Goal: Task Accomplishment & Management: Use online tool/utility

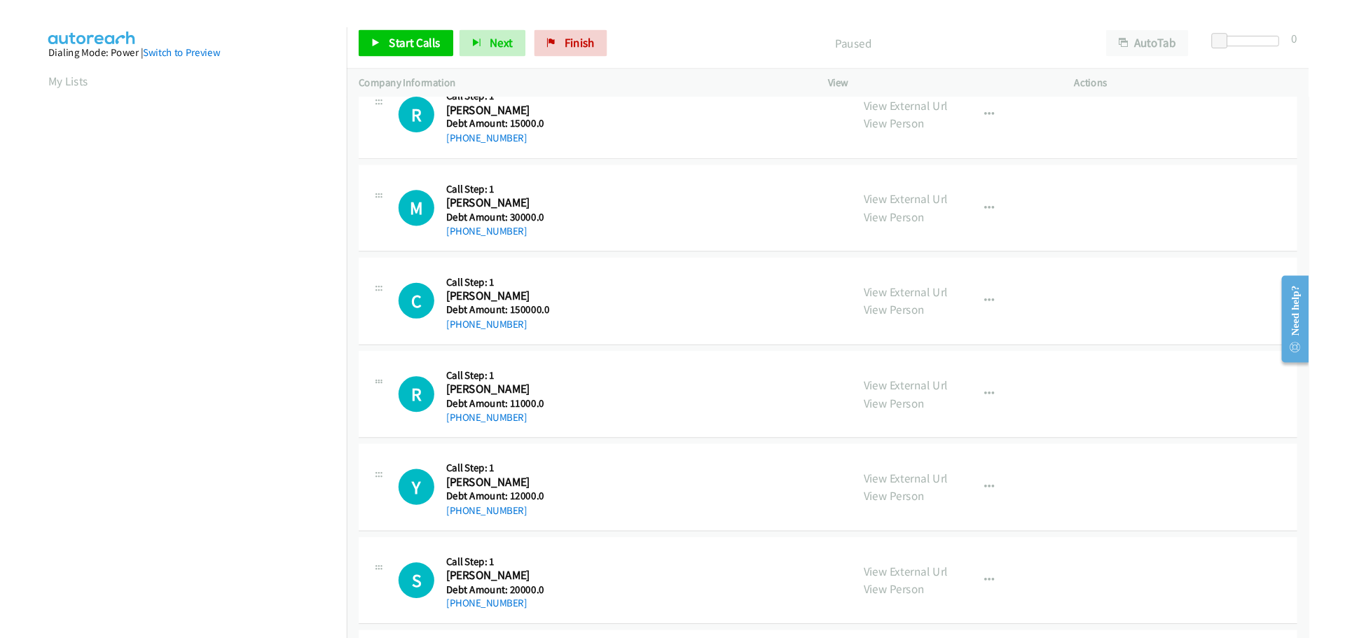
scroll to position [420, 0]
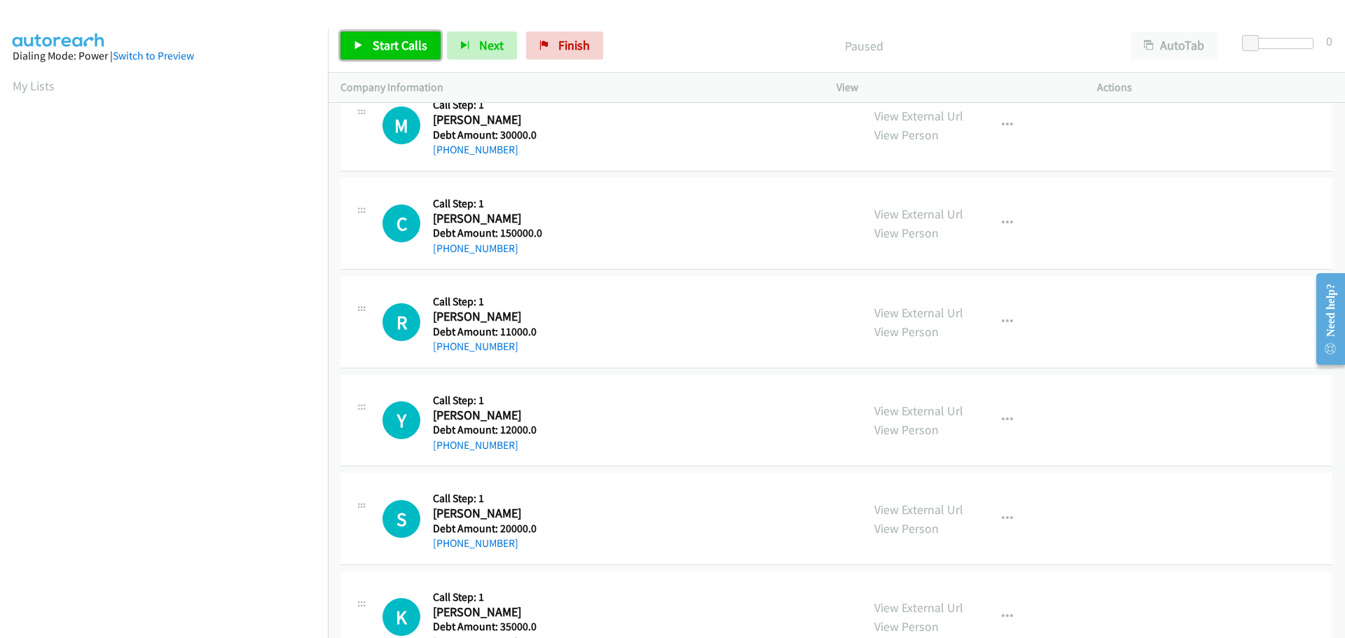
click at [376, 53] on span "Start Calls" at bounding box center [400, 45] width 55 height 16
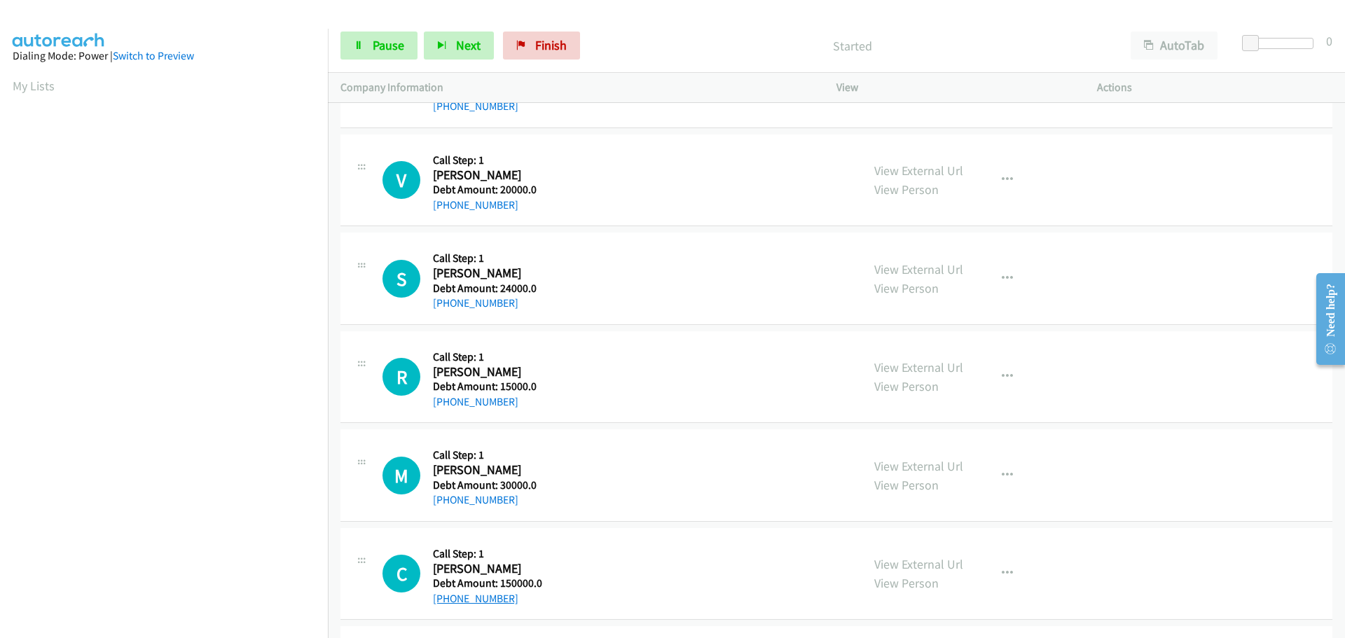
scroll to position [0, 0]
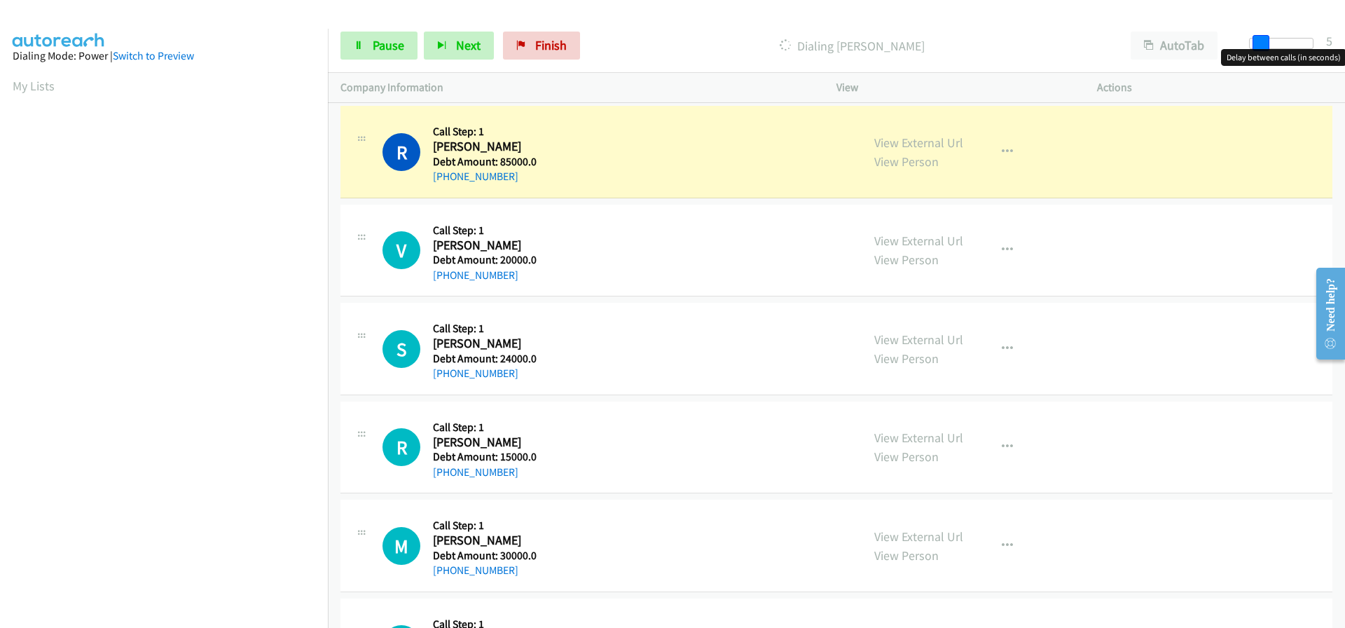
drag, startPoint x: 1249, startPoint y: 46, endPoint x: 1259, endPoint y: 45, distance: 10.5
click at [1259, 45] on span at bounding box center [1261, 43] width 17 height 17
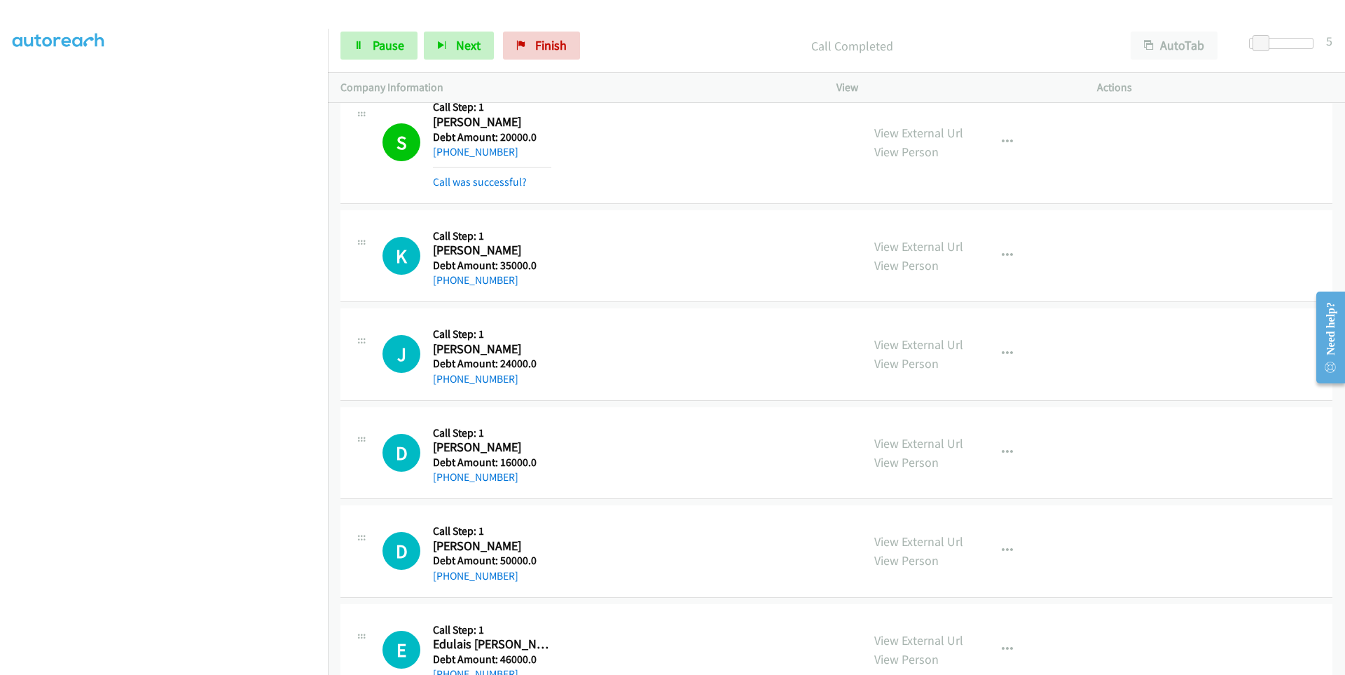
scroll to position [111, 0]
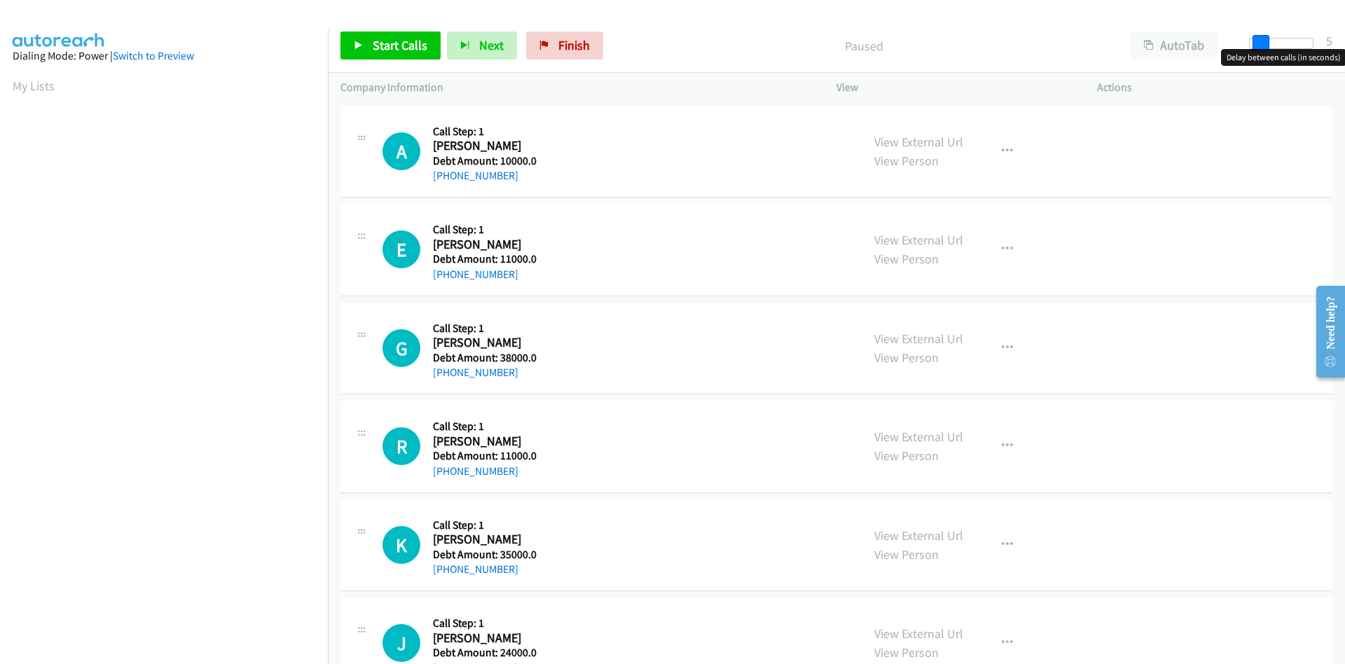
drag, startPoint x: 1248, startPoint y: 39, endPoint x: 1258, endPoint y: 41, distance: 9.9
click at [1258, 41] on span at bounding box center [1261, 43] width 17 height 17
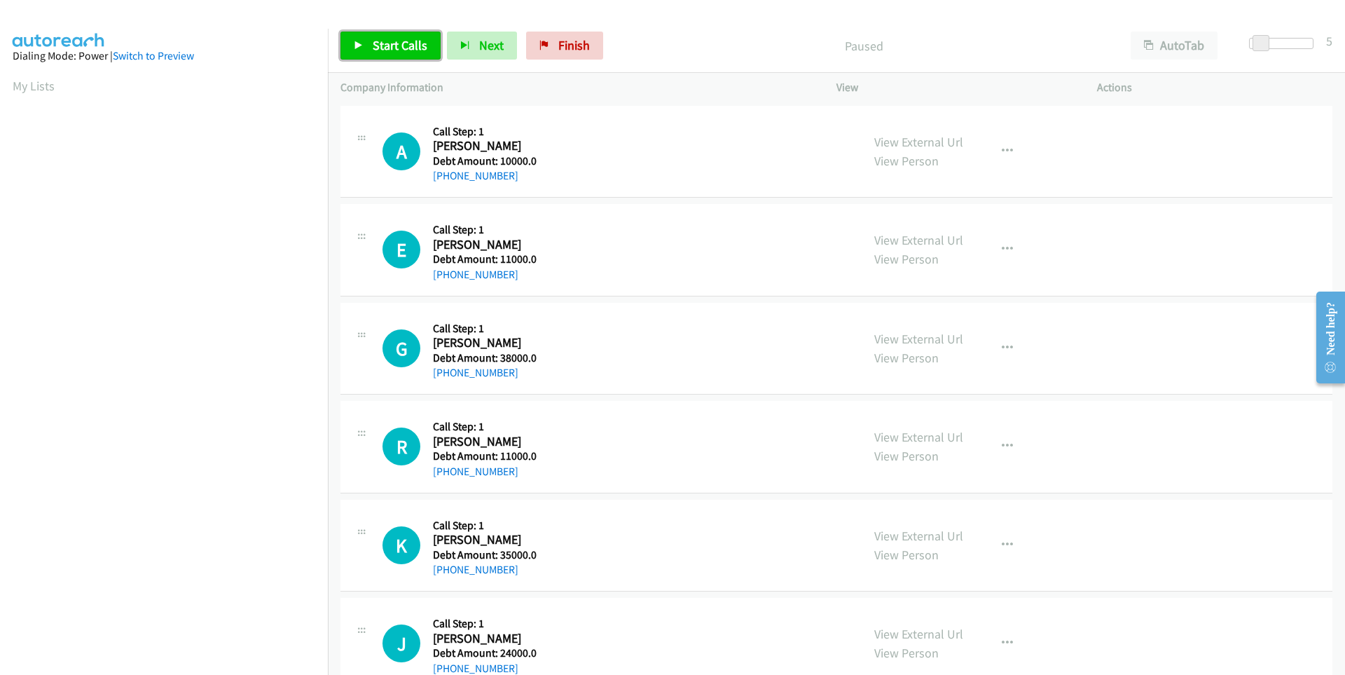
click at [392, 48] on span "Start Calls" at bounding box center [400, 45] width 55 height 16
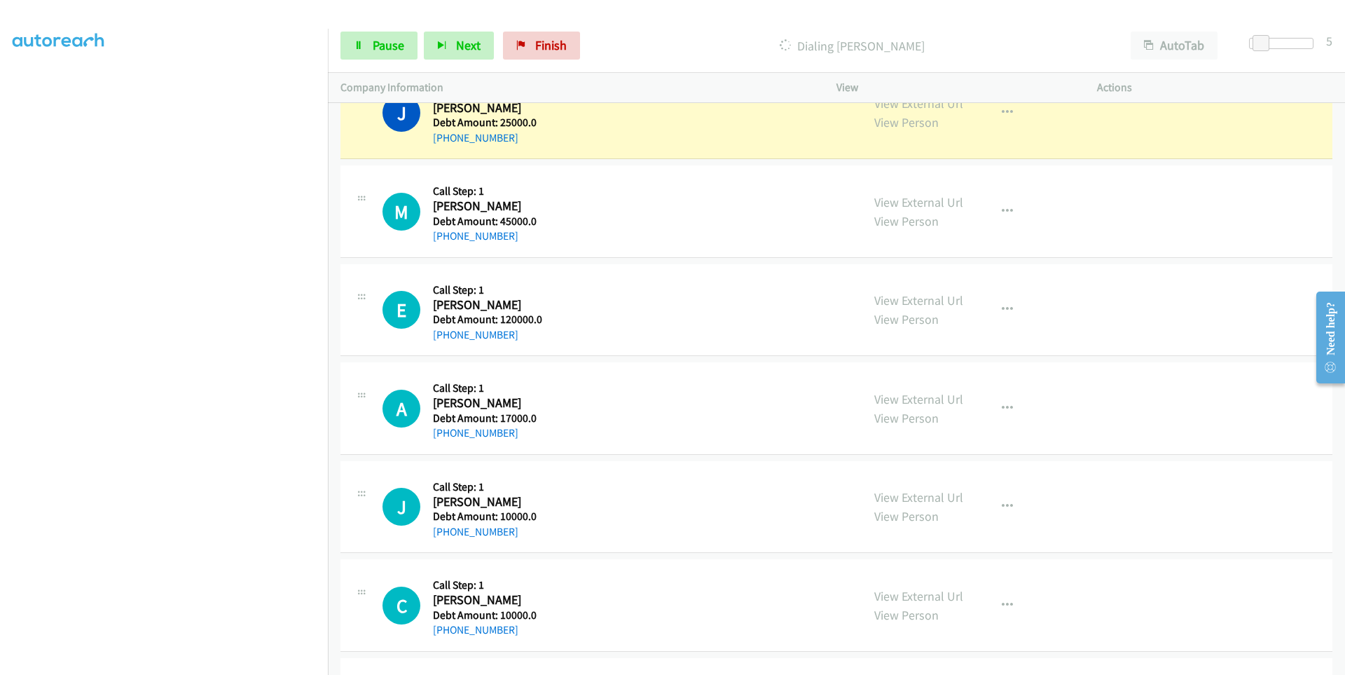
scroll to position [1443, 0]
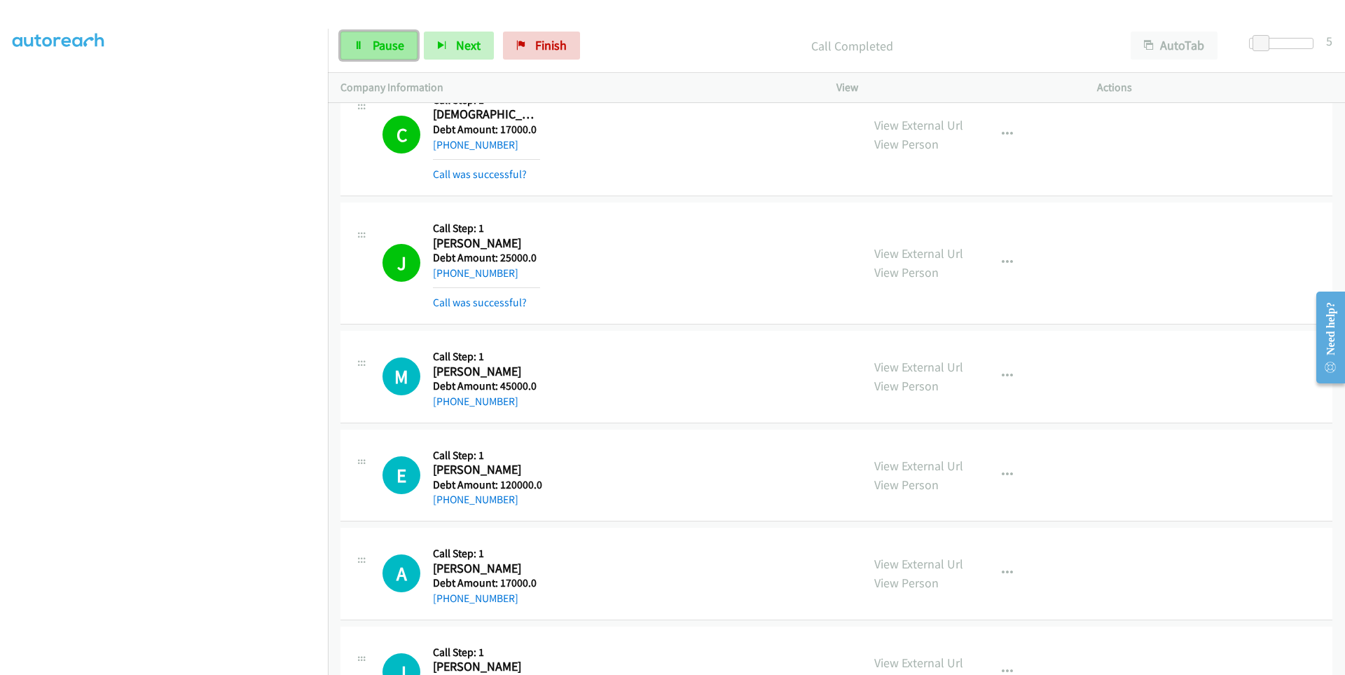
click at [383, 46] on span "Pause" at bounding box center [389, 45] width 32 height 16
drag, startPoint x: 515, startPoint y: 269, endPoint x: 446, endPoint y: 277, distance: 69.1
click at [446, 277] on div "+1 318-451-8289" at bounding box center [486, 273] width 107 height 17
copy link "318-451-8289"
click at [364, 56] on link "Start Calls" at bounding box center [391, 46] width 100 height 28
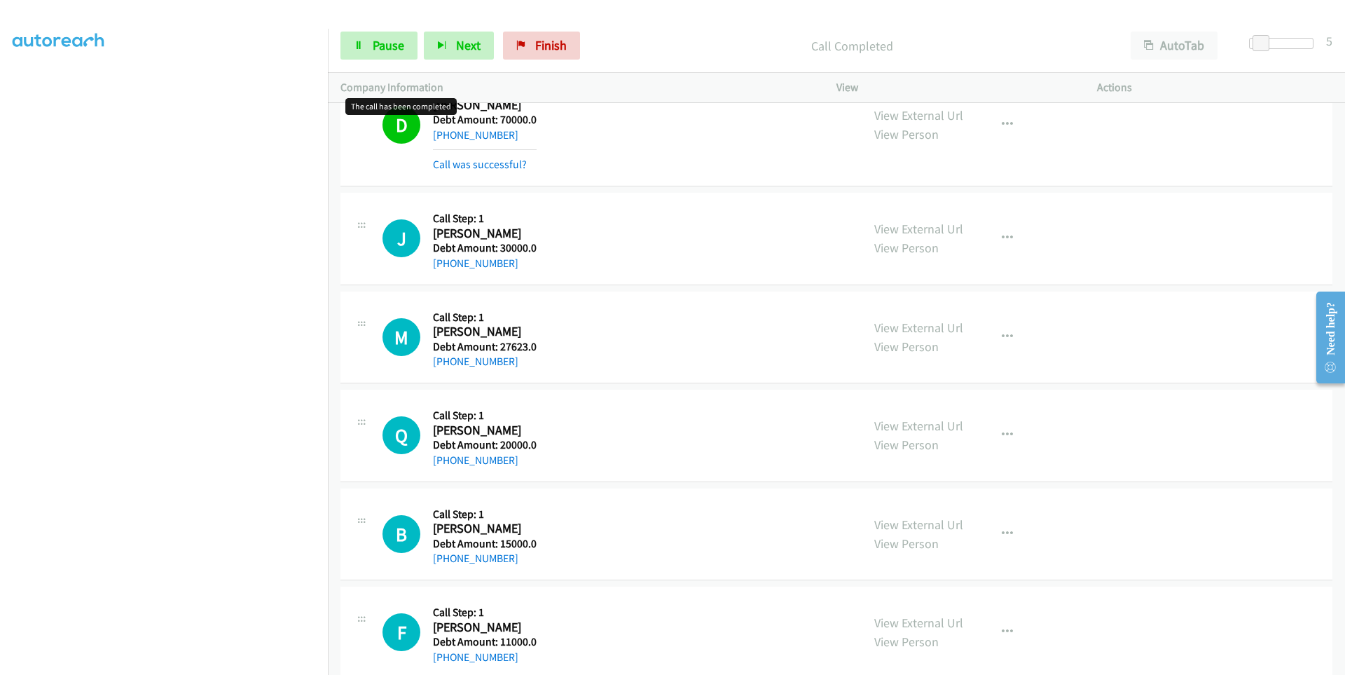
scroll to position [4316, 0]
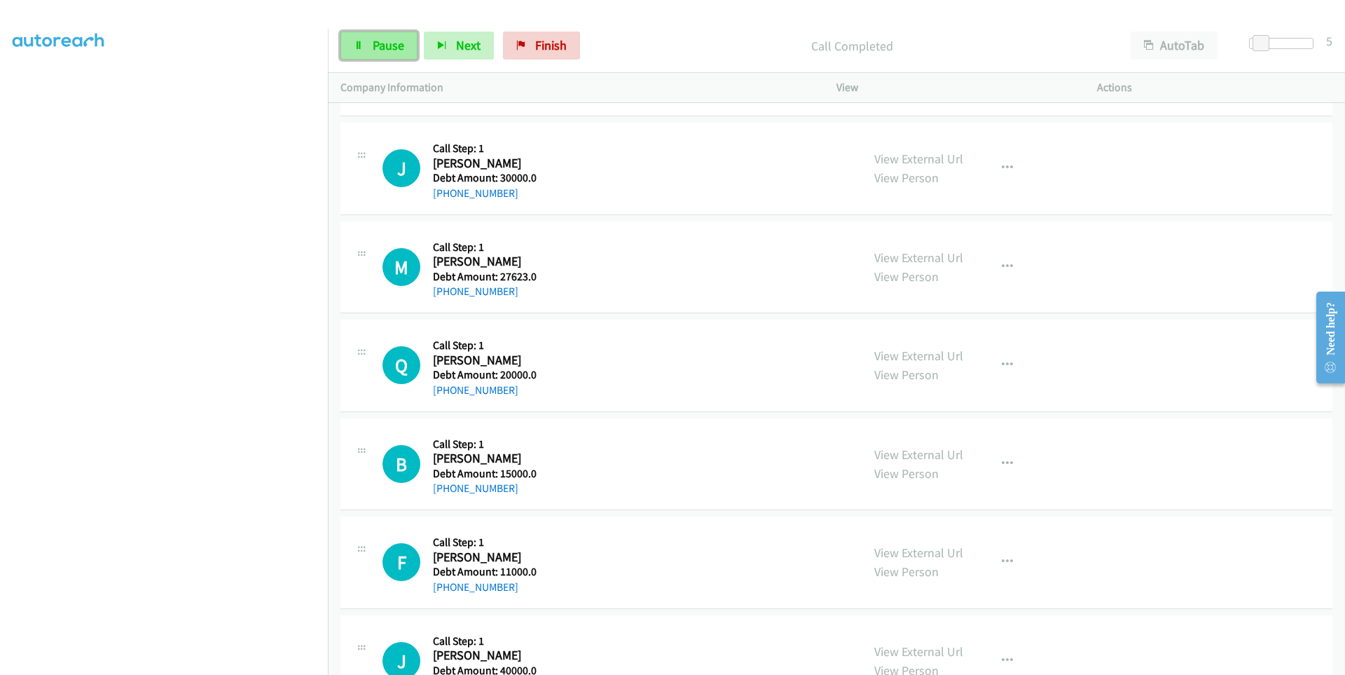
click at [353, 48] on link "Pause" at bounding box center [379, 46] width 77 height 28
click at [364, 49] on link "Start Calls" at bounding box center [391, 46] width 100 height 28
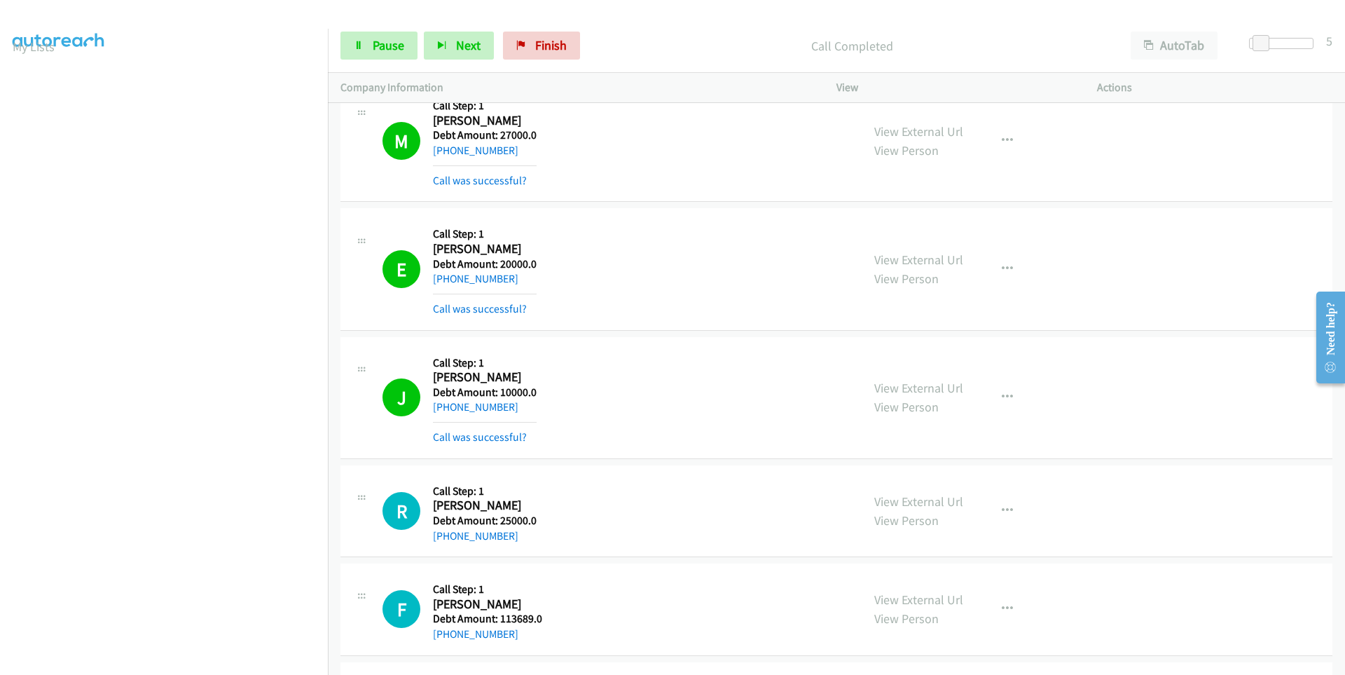
scroll to position [0, 0]
click at [357, 48] on icon at bounding box center [359, 46] width 10 height 10
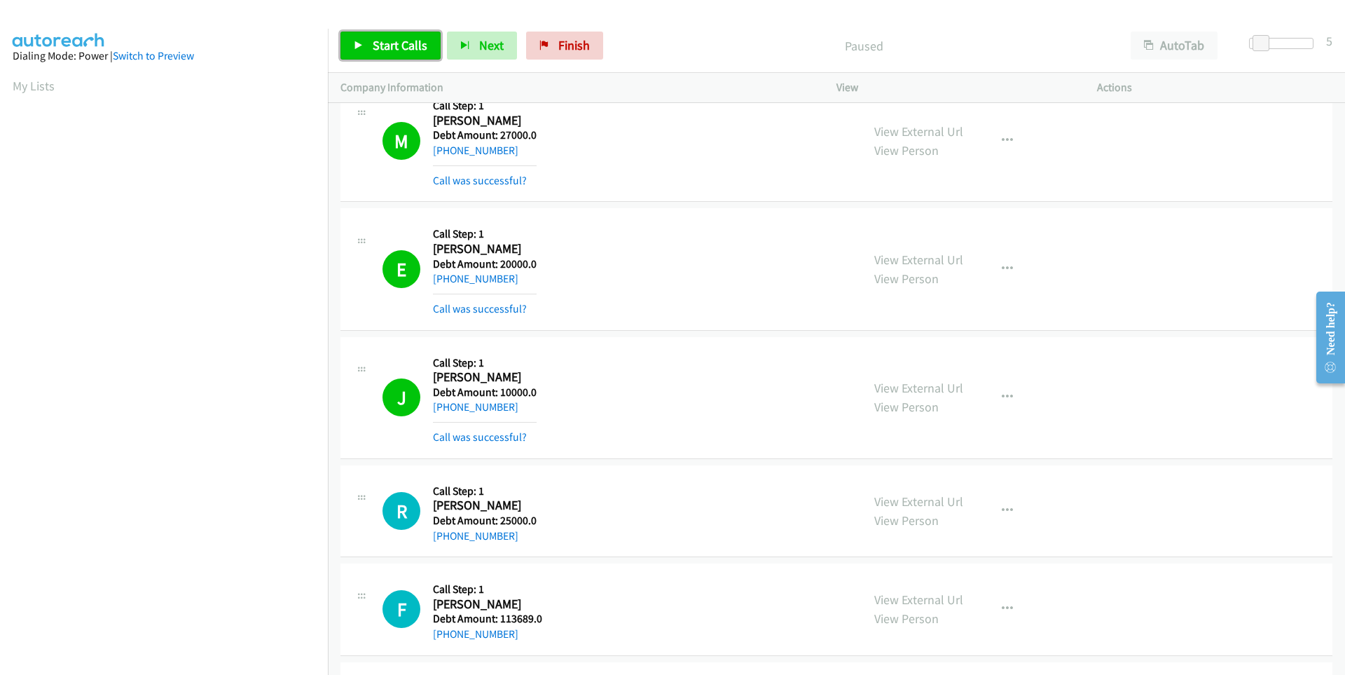
click at [364, 53] on link "Start Calls" at bounding box center [391, 46] width 100 height 28
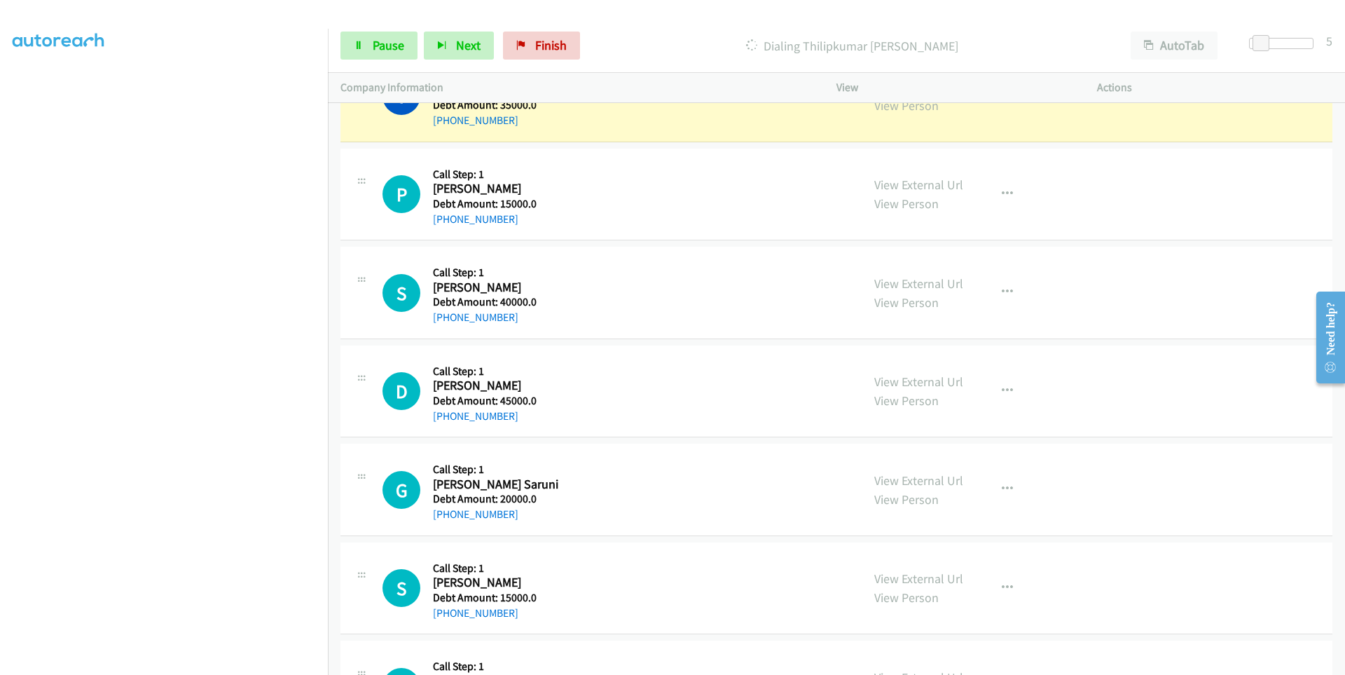
scroll to position [5788, 0]
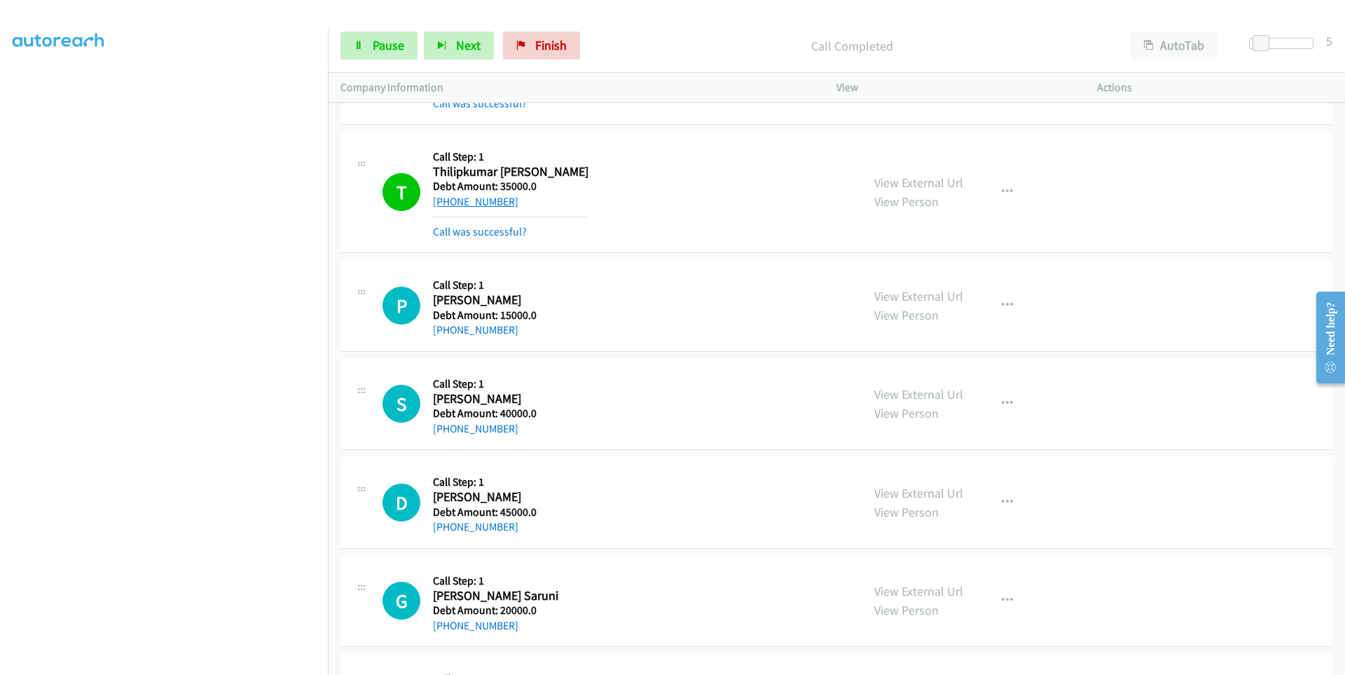
drag, startPoint x: 529, startPoint y: 200, endPoint x: 444, endPoint y: 205, distance: 85.7
click at [444, 205] on div "+1 818-272-5532" at bounding box center [511, 201] width 156 height 17
copy link "818-272-5532"
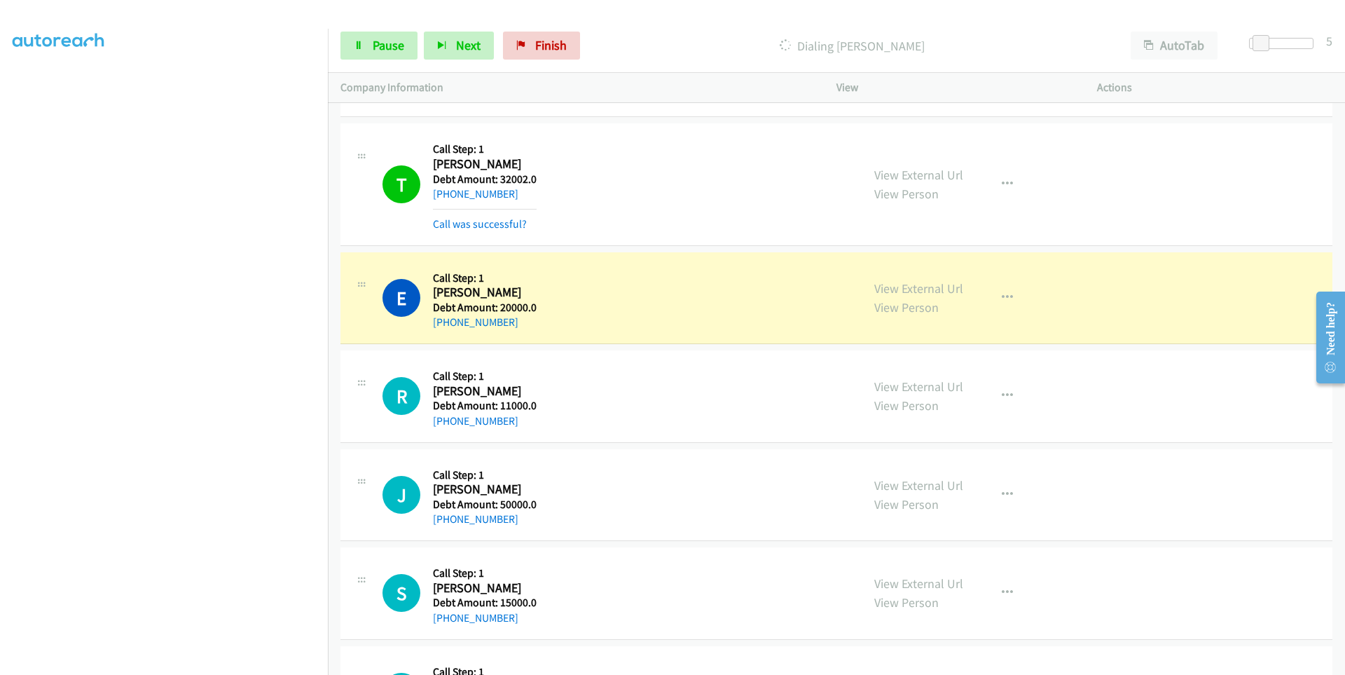
scroll to position [10035, 0]
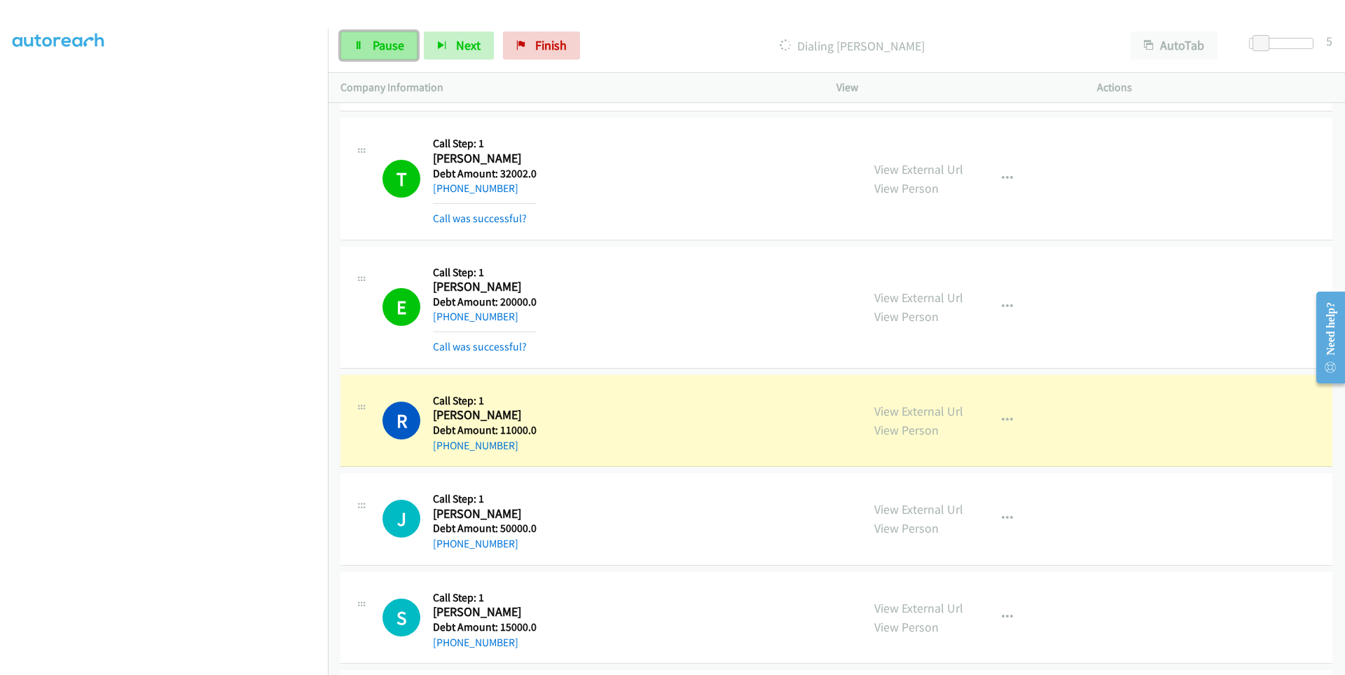
click at [357, 50] on link "Pause" at bounding box center [379, 46] width 77 height 28
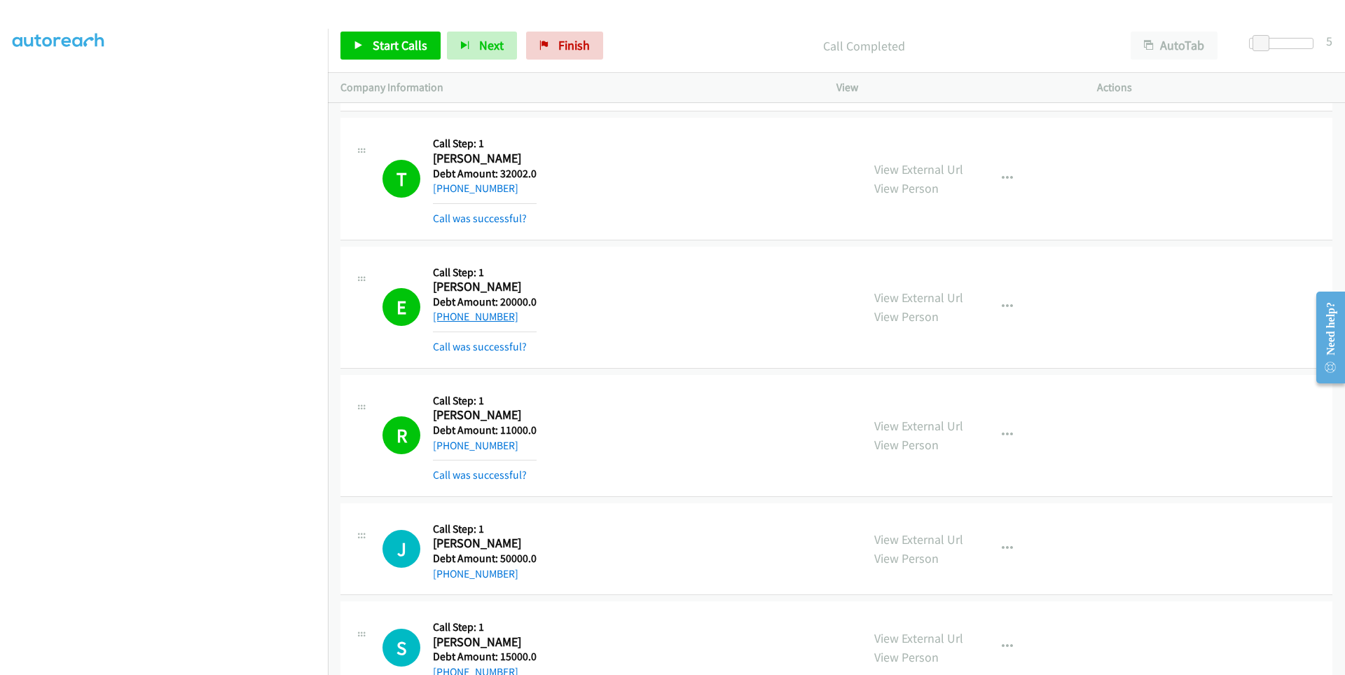
drag, startPoint x: 521, startPoint y: 312, endPoint x: 444, endPoint y: 316, distance: 77.9
click at [444, 316] on div "+1 601-624-6737" at bounding box center [485, 316] width 104 height 17
copy link "601-624-6737"
click at [367, 54] on link "Start Calls" at bounding box center [391, 46] width 100 height 28
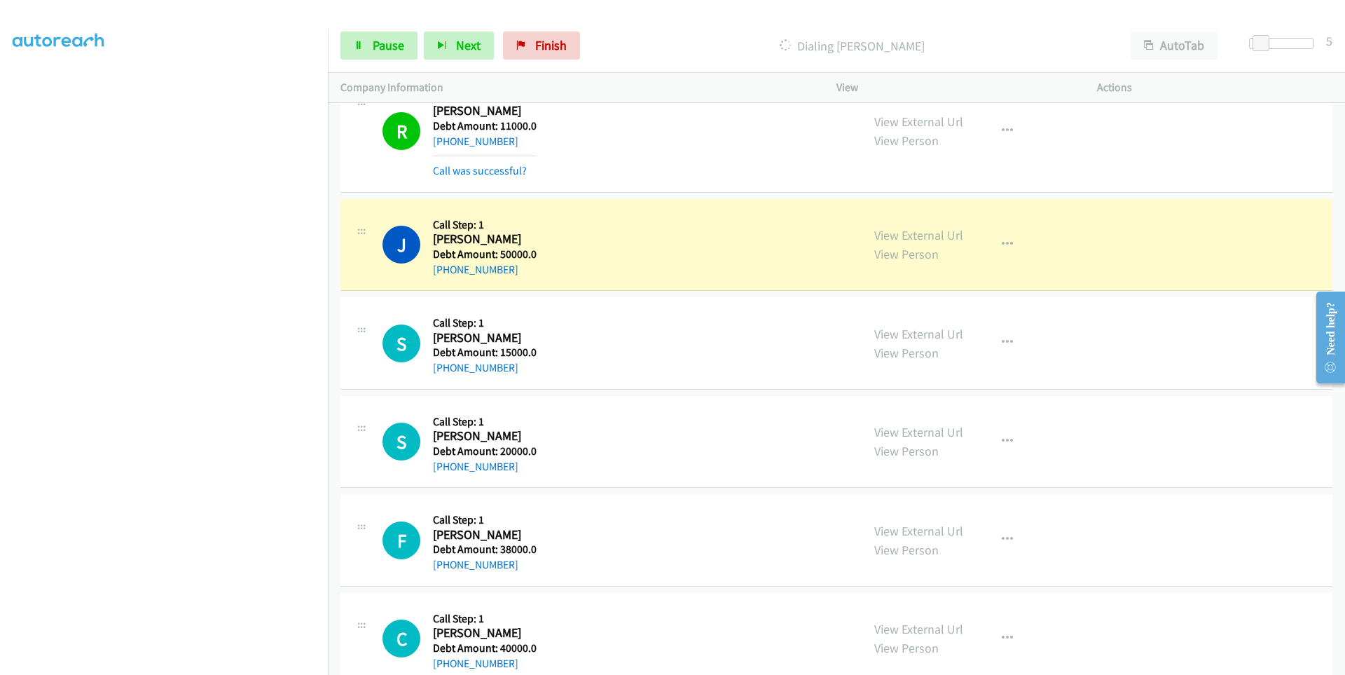
scroll to position [10315, 0]
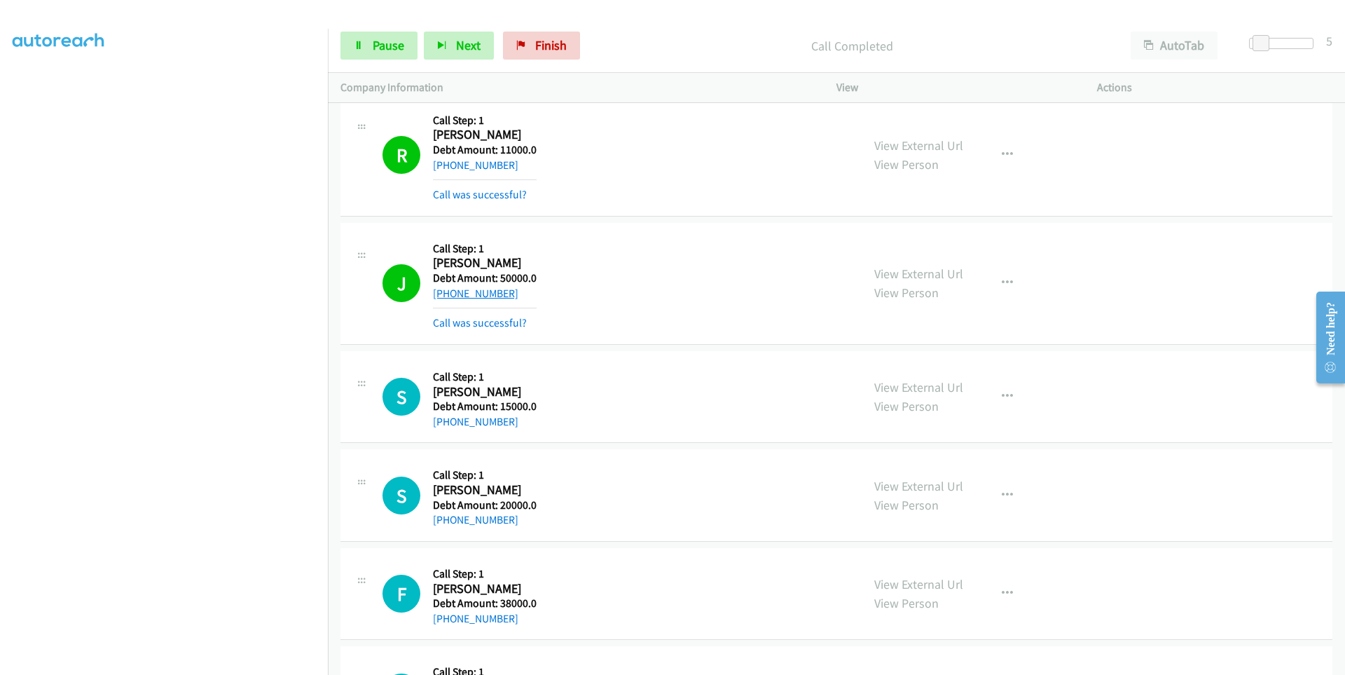
drag, startPoint x: 518, startPoint y: 292, endPoint x: 445, endPoint y: 294, distance: 72.9
click at [445, 294] on div "+1 469-438-1208" at bounding box center [485, 293] width 104 height 17
copy link "469-438-1208"
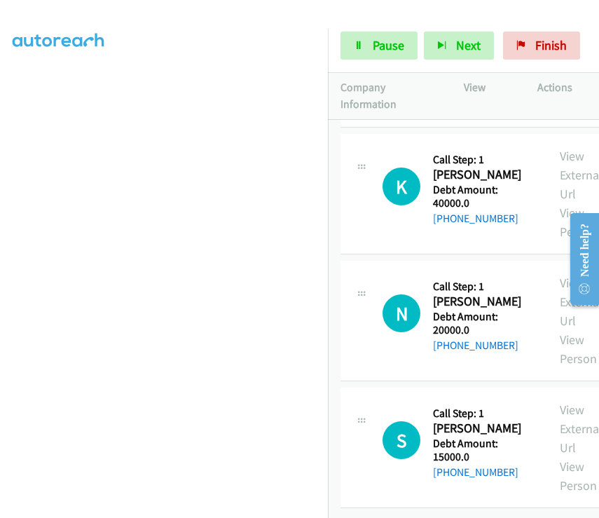
scroll to position [15203, 0]
drag, startPoint x: 512, startPoint y: 301, endPoint x: 444, endPoint y: 301, distance: 68.0
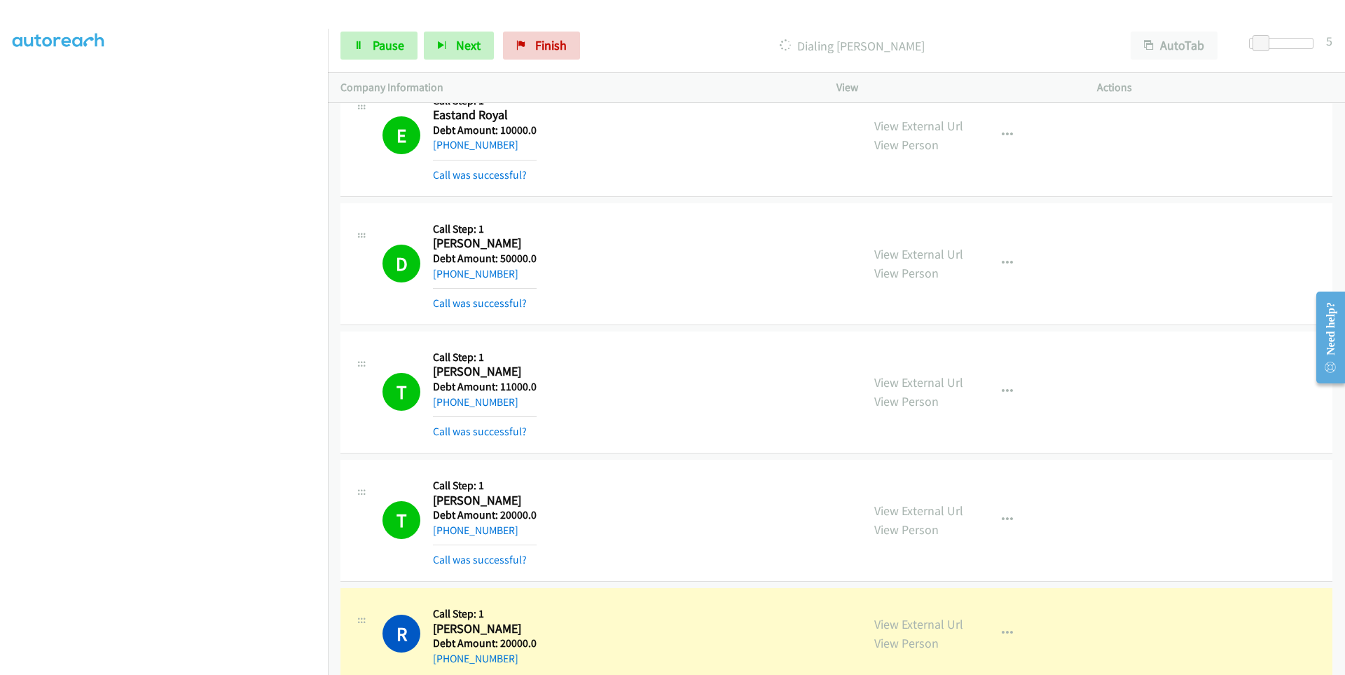
scroll to position [13496, 0]
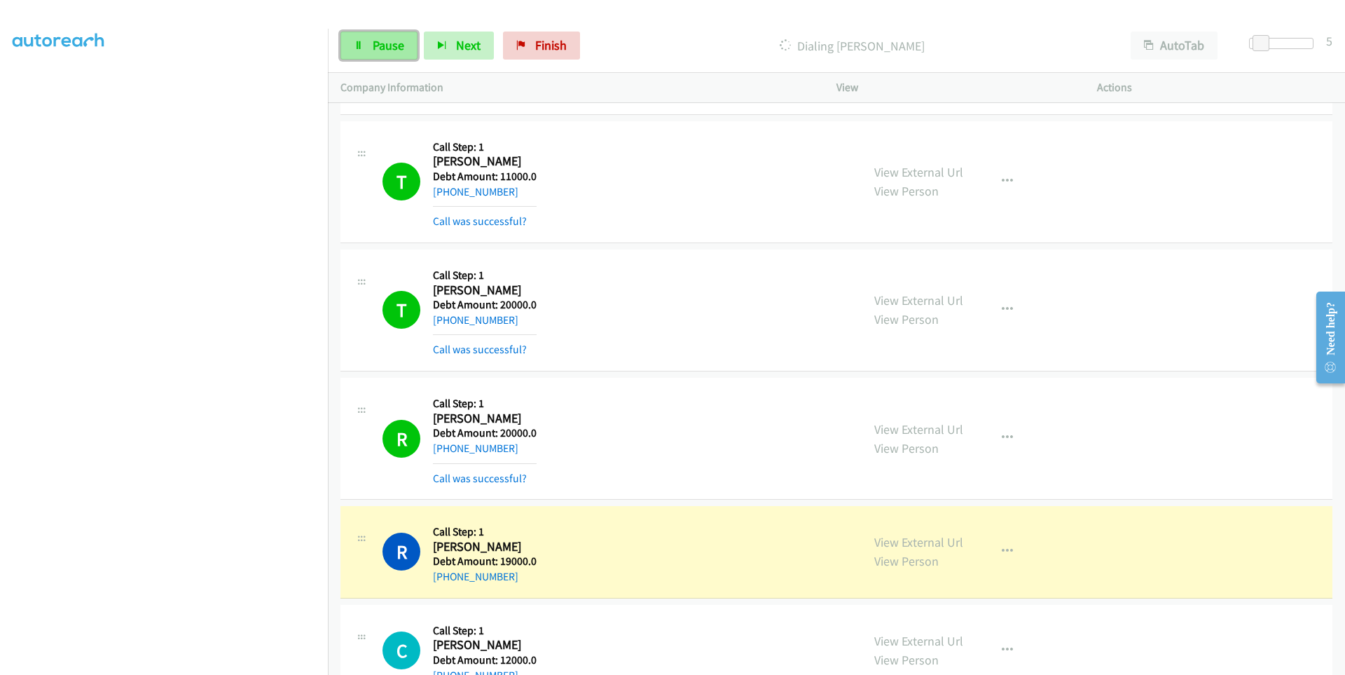
click at [360, 48] on icon at bounding box center [359, 46] width 10 height 10
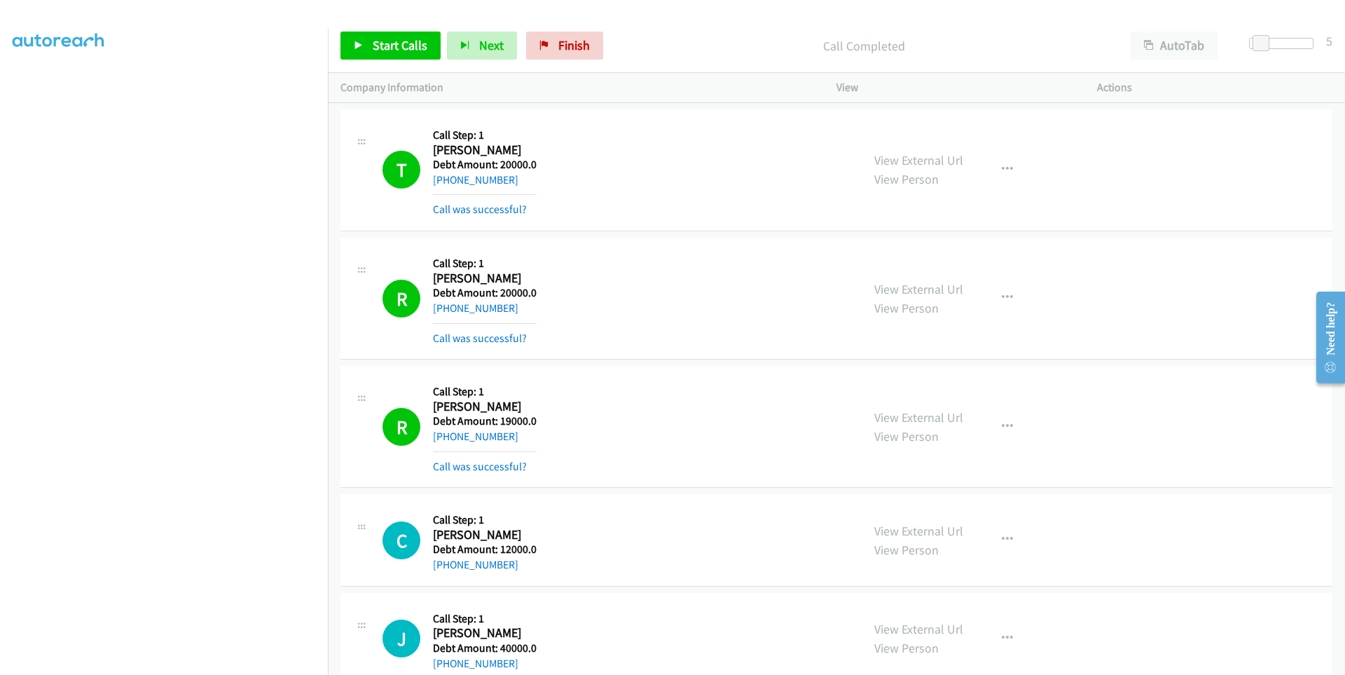
scroll to position [81, 0]
click at [383, 56] on link "Start Calls" at bounding box center [391, 46] width 100 height 28
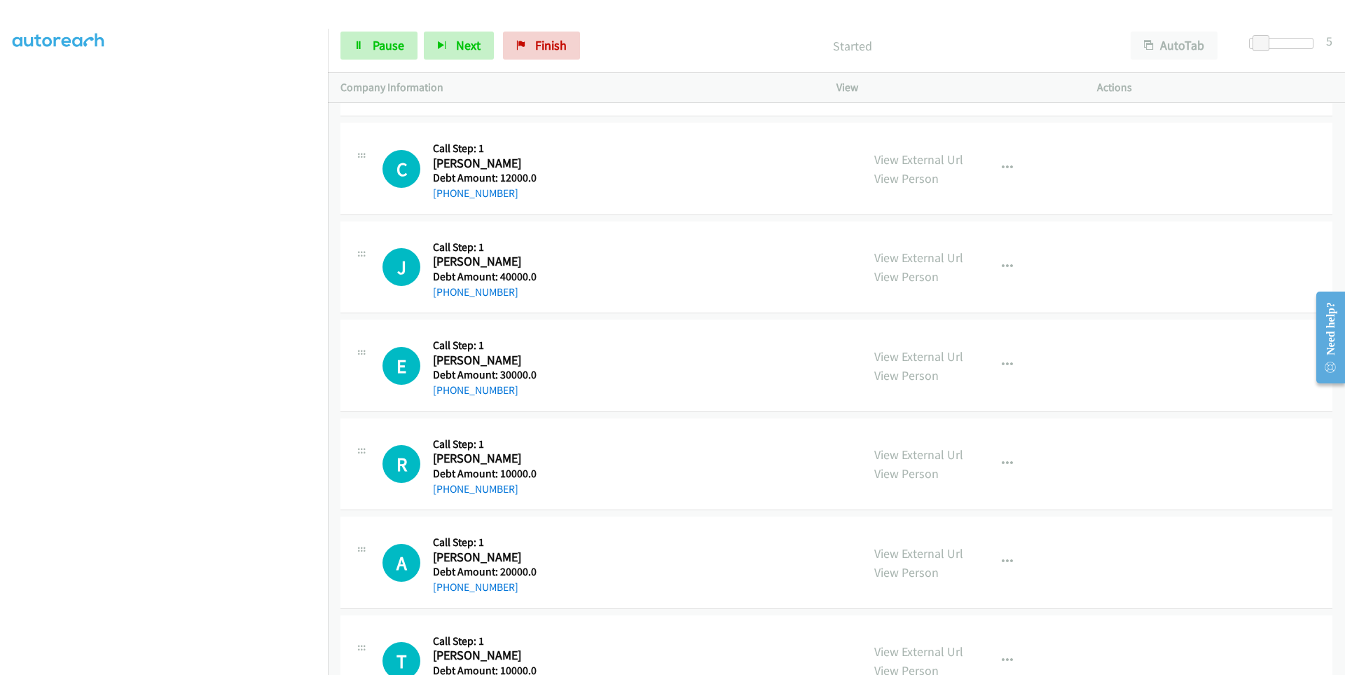
scroll to position [13987, 0]
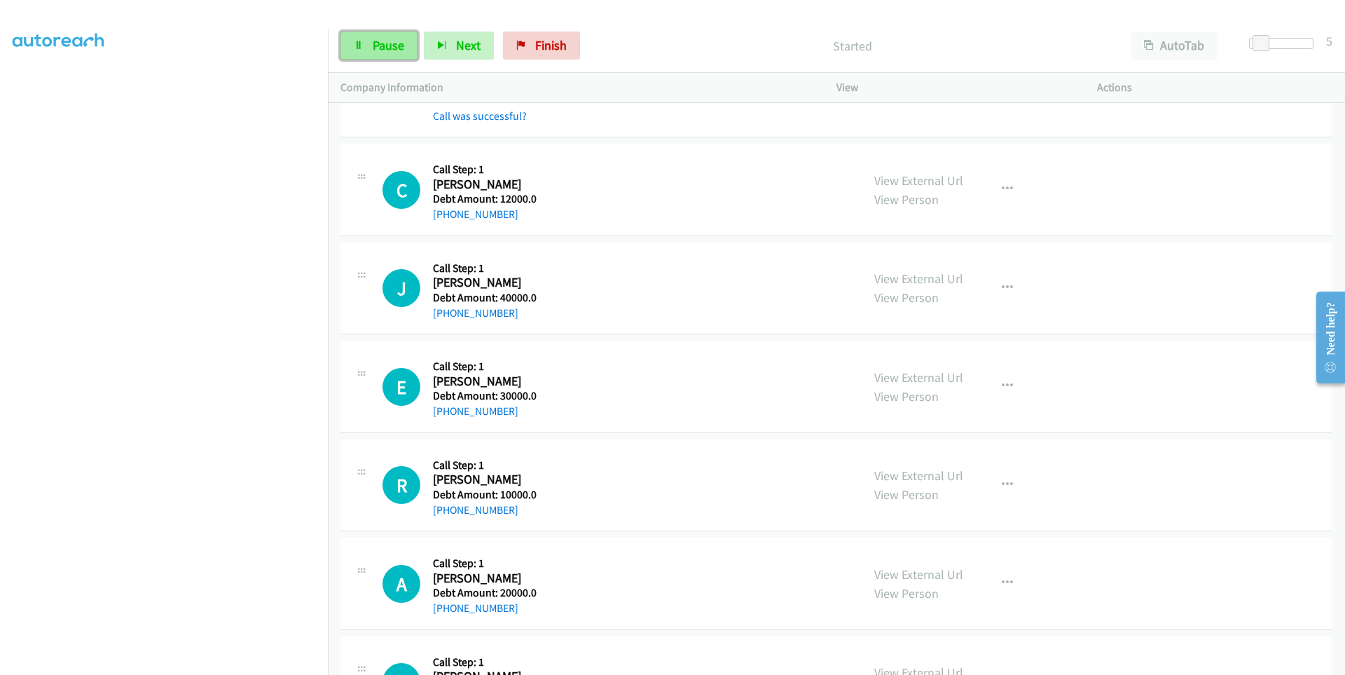
click at [353, 46] on link "Pause" at bounding box center [379, 46] width 77 height 28
click at [361, 46] on icon at bounding box center [359, 46] width 10 height 10
click at [362, 47] on icon at bounding box center [359, 46] width 10 height 10
click at [361, 41] on icon at bounding box center [359, 46] width 10 height 10
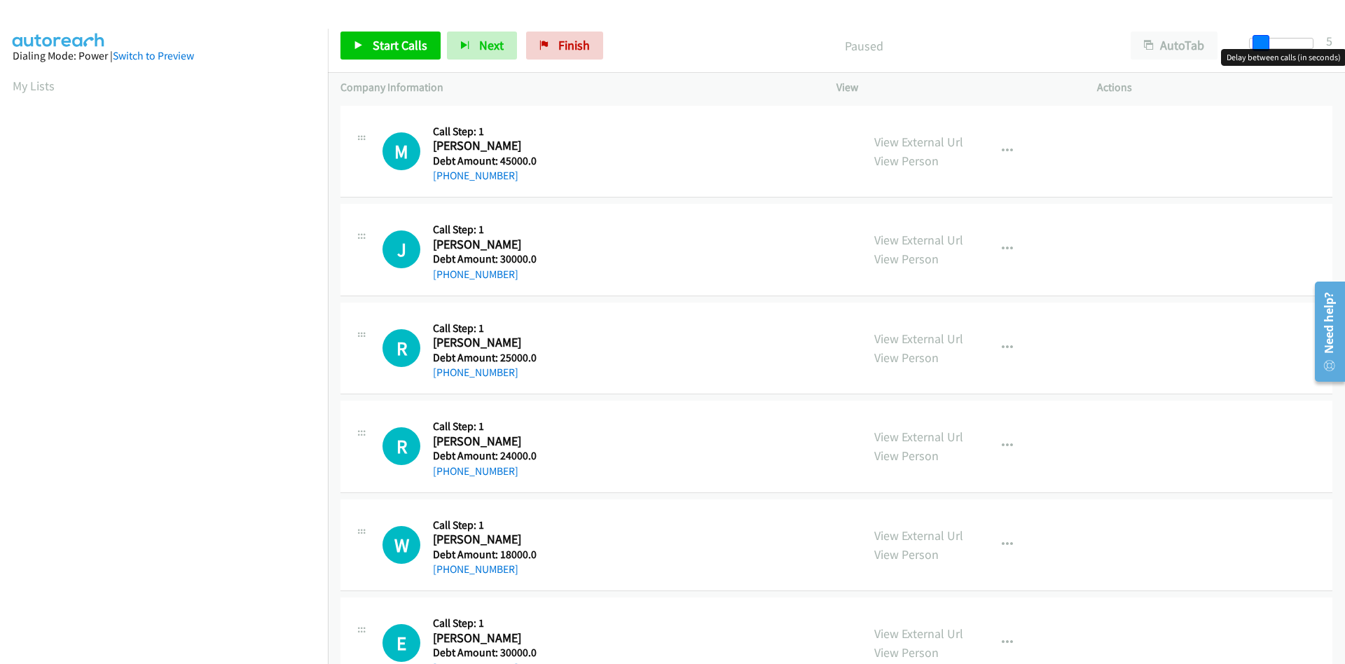
drag, startPoint x: 1255, startPoint y: 46, endPoint x: 1264, endPoint y: 46, distance: 9.1
click at [1264, 46] on span at bounding box center [1261, 43] width 17 height 17
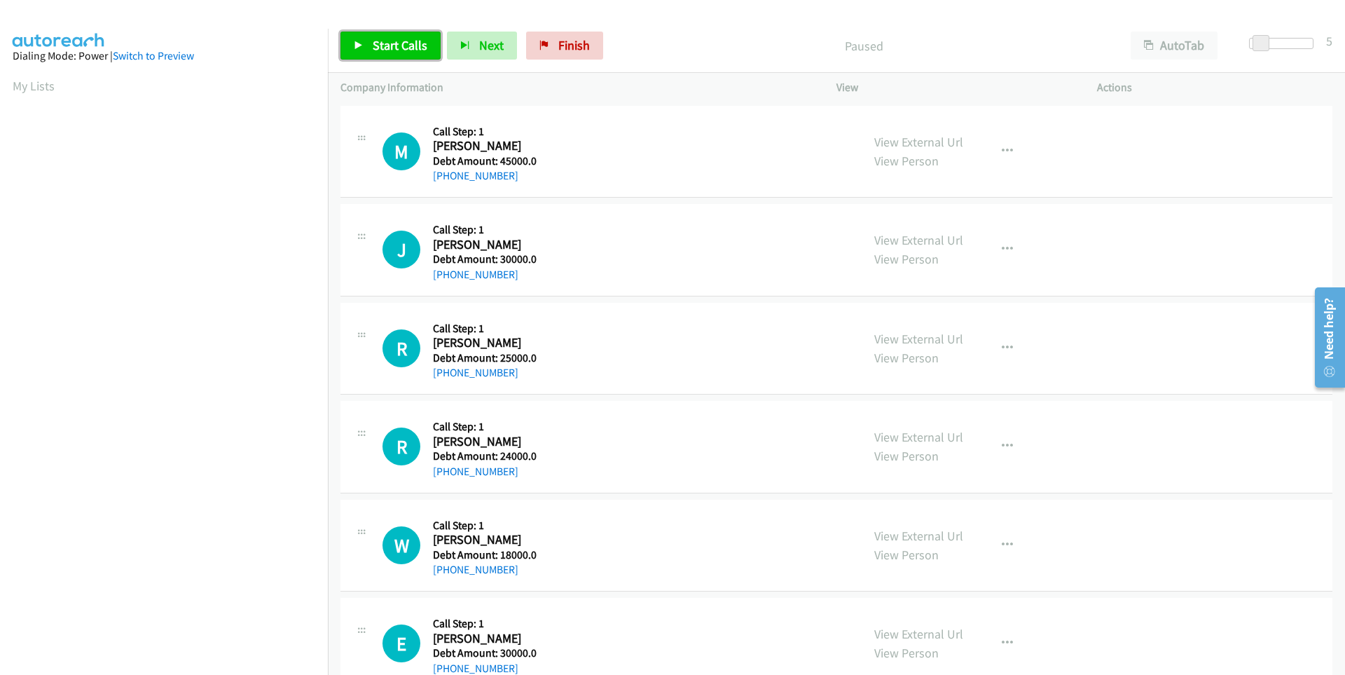
click at [357, 41] on icon at bounding box center [359, 46] width 10 height 10
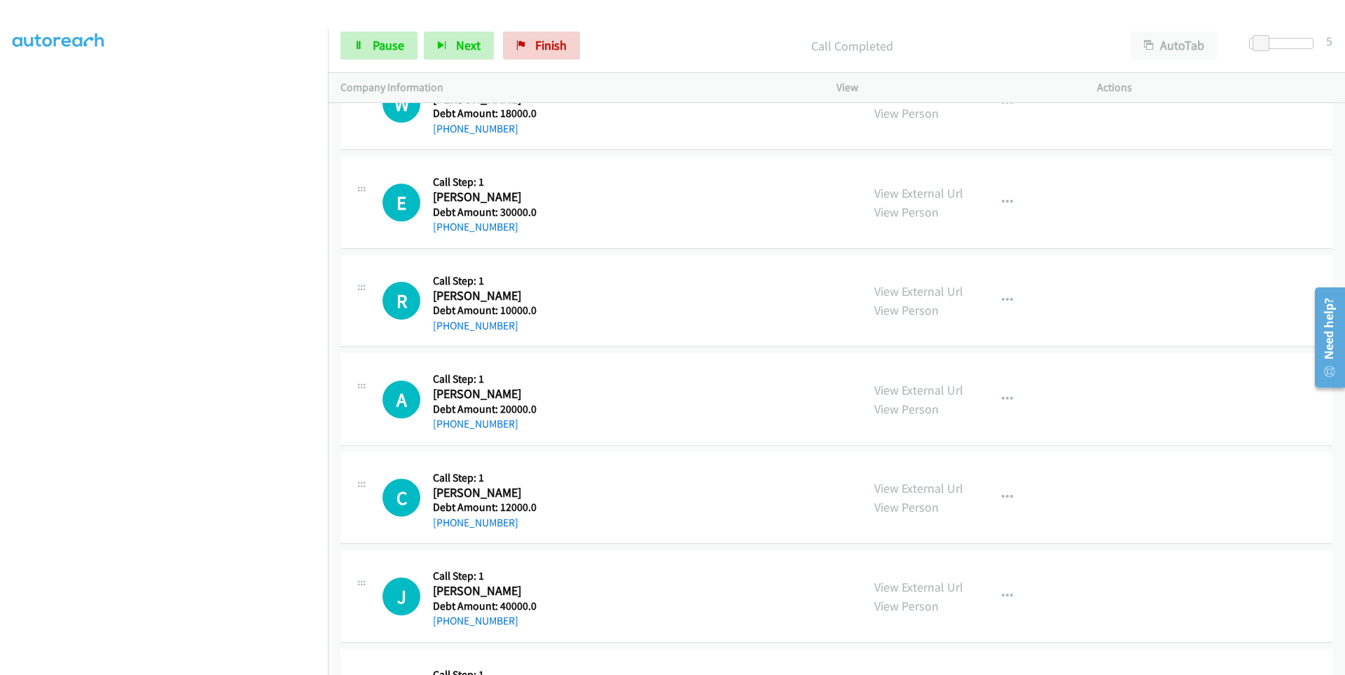
scroll to position [420, 0]
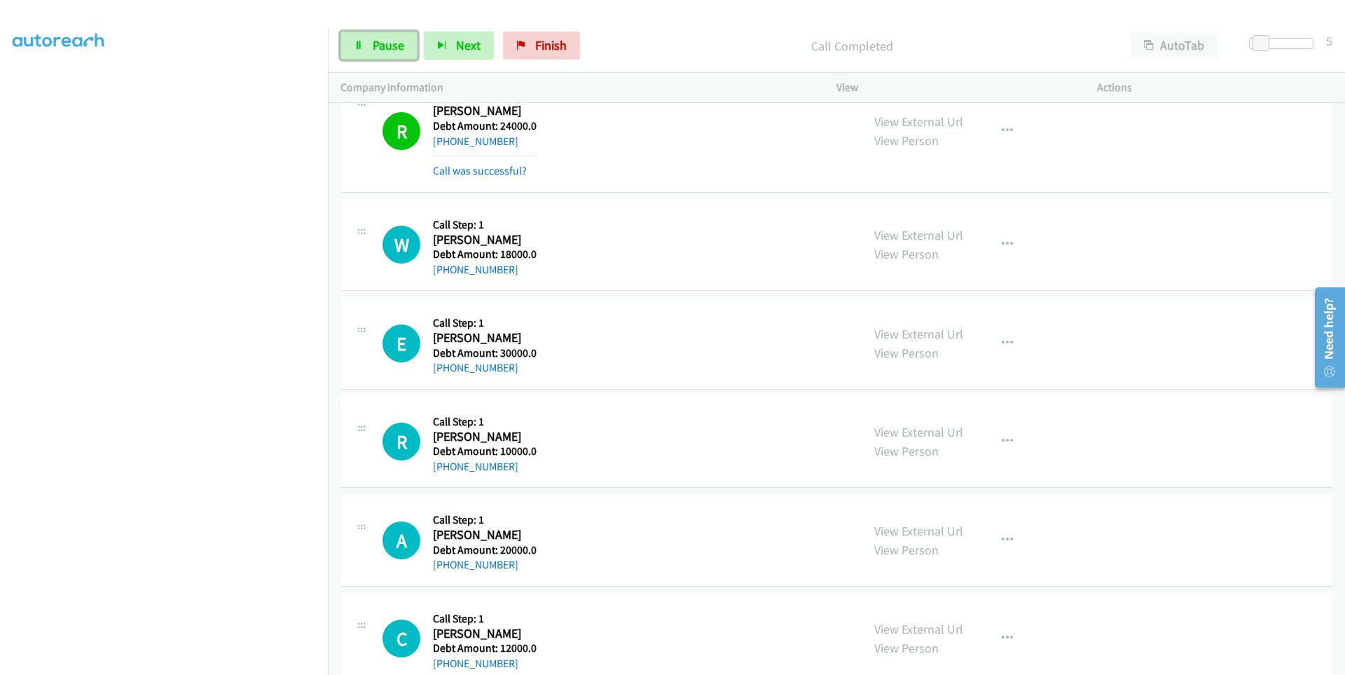
drag, startPoint x: 366, startPoint y: 50, endPoint x: 361, endPoint y: 63, distance: 14.2
click at [366, 50] on link "Pause" at bounding box center [379, 46] width 77 height 28
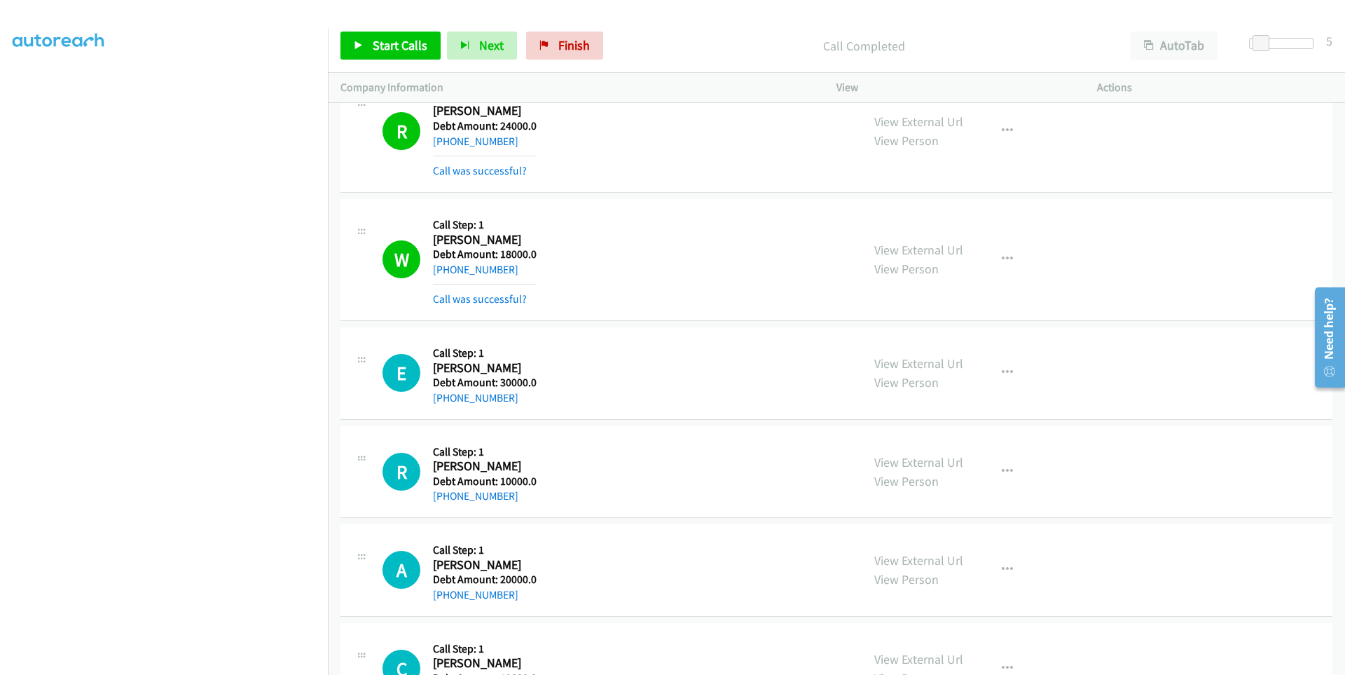
scroll to position [111, 0]
click at [368, 40] on link "Start Calls" at bounding box center [391, 46] width 100 height 28
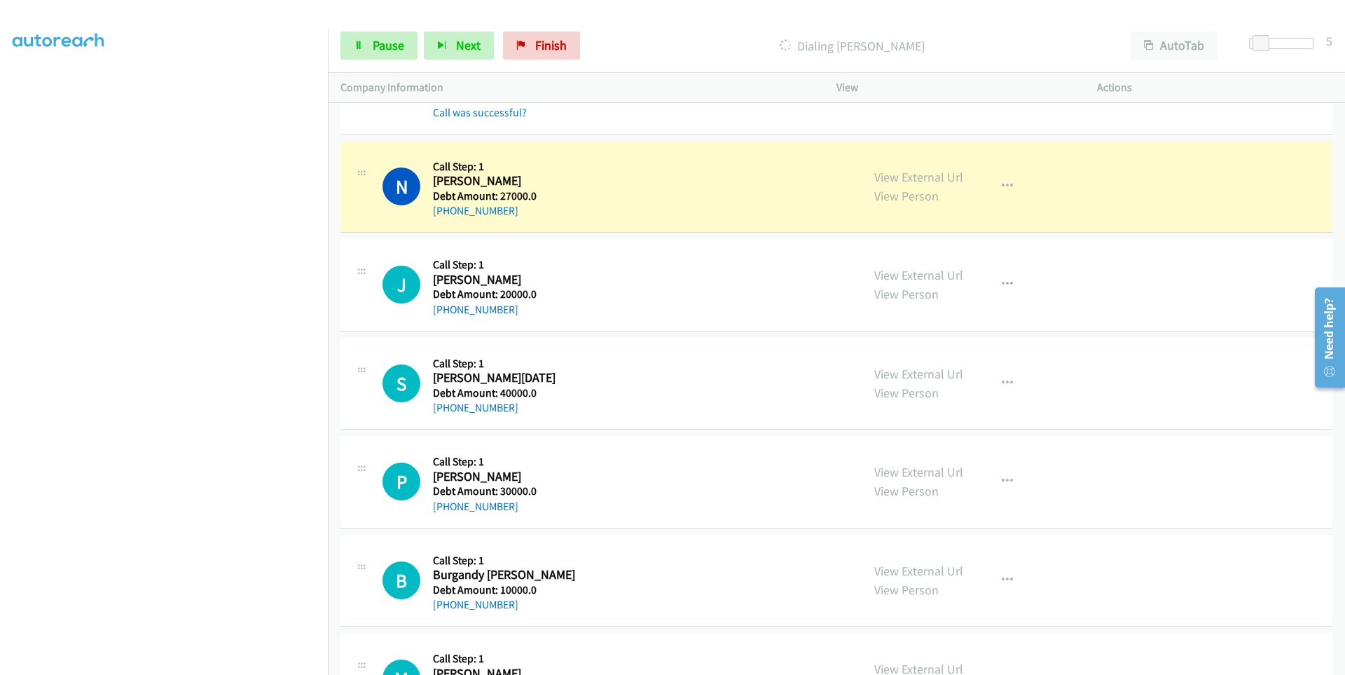
scroll to position [2172, 0]
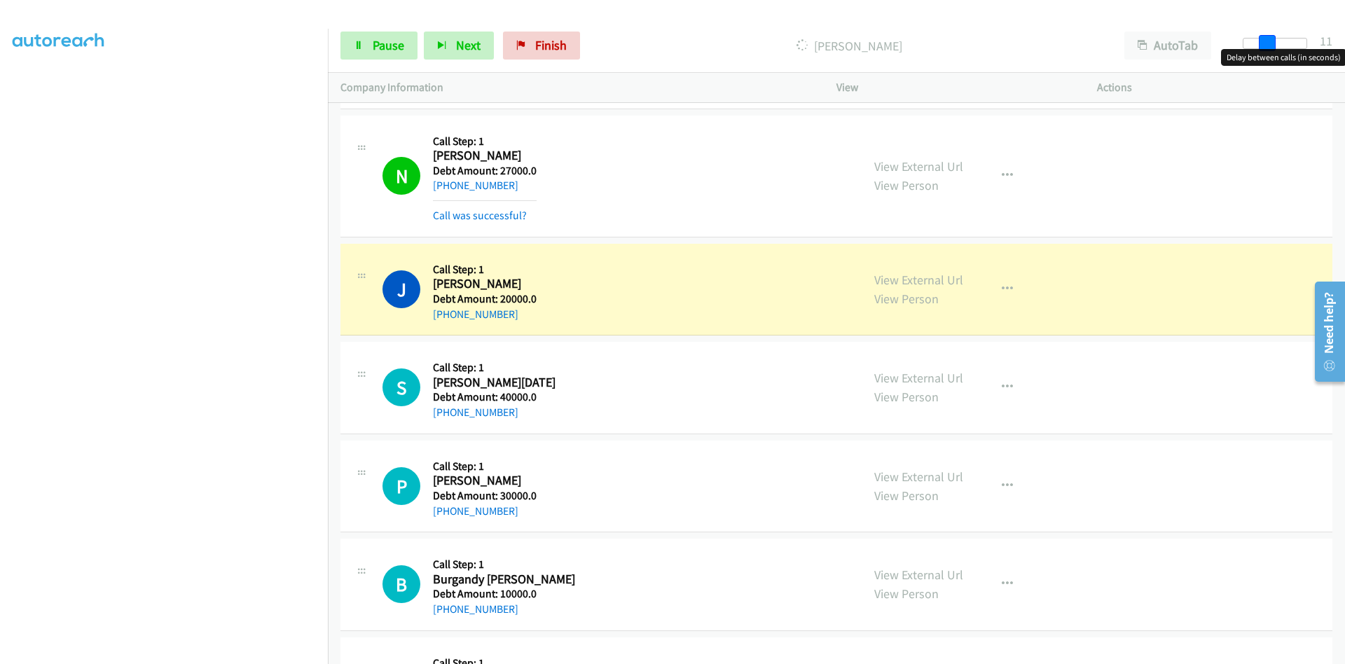
drag, startPoint x: 1260, startPoint y: 47, endPoint x: 1272, endPoint y: 47, distance: 11.9
click at [1272, 47] on span at bounding box center [1267, 43] width 17 height 17
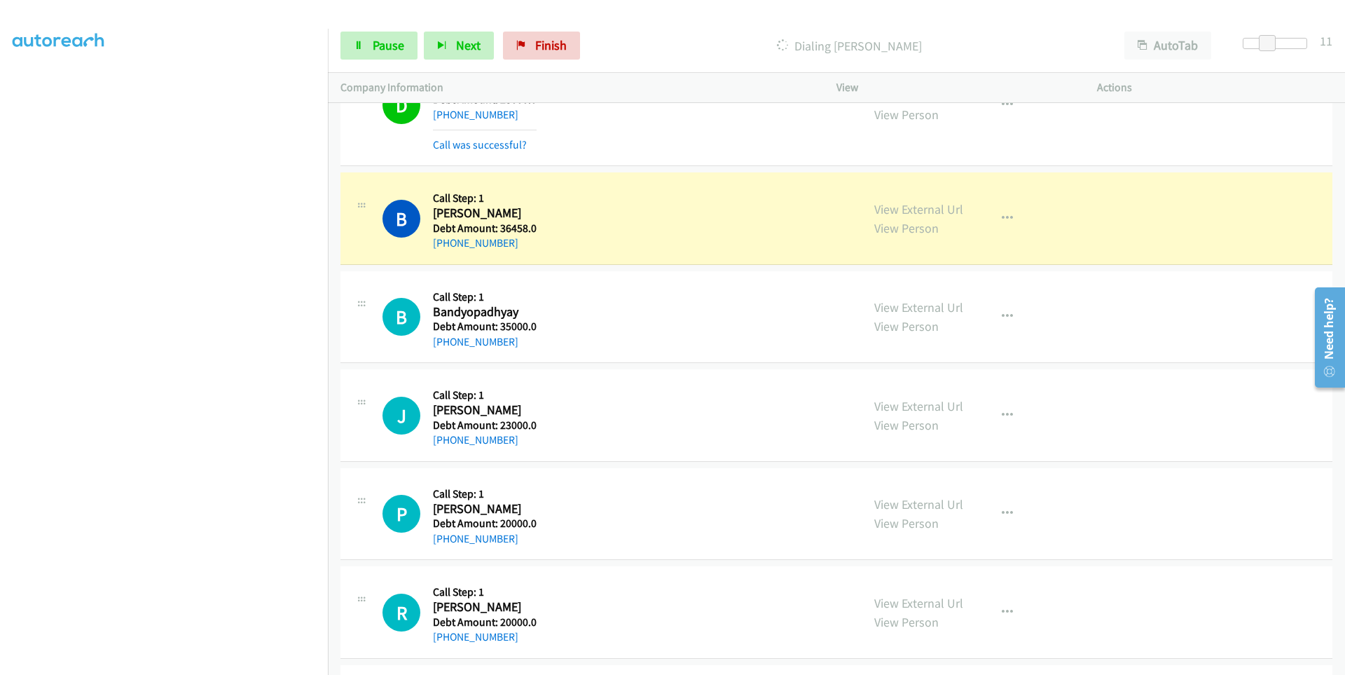
scroll to position [3083, 0]
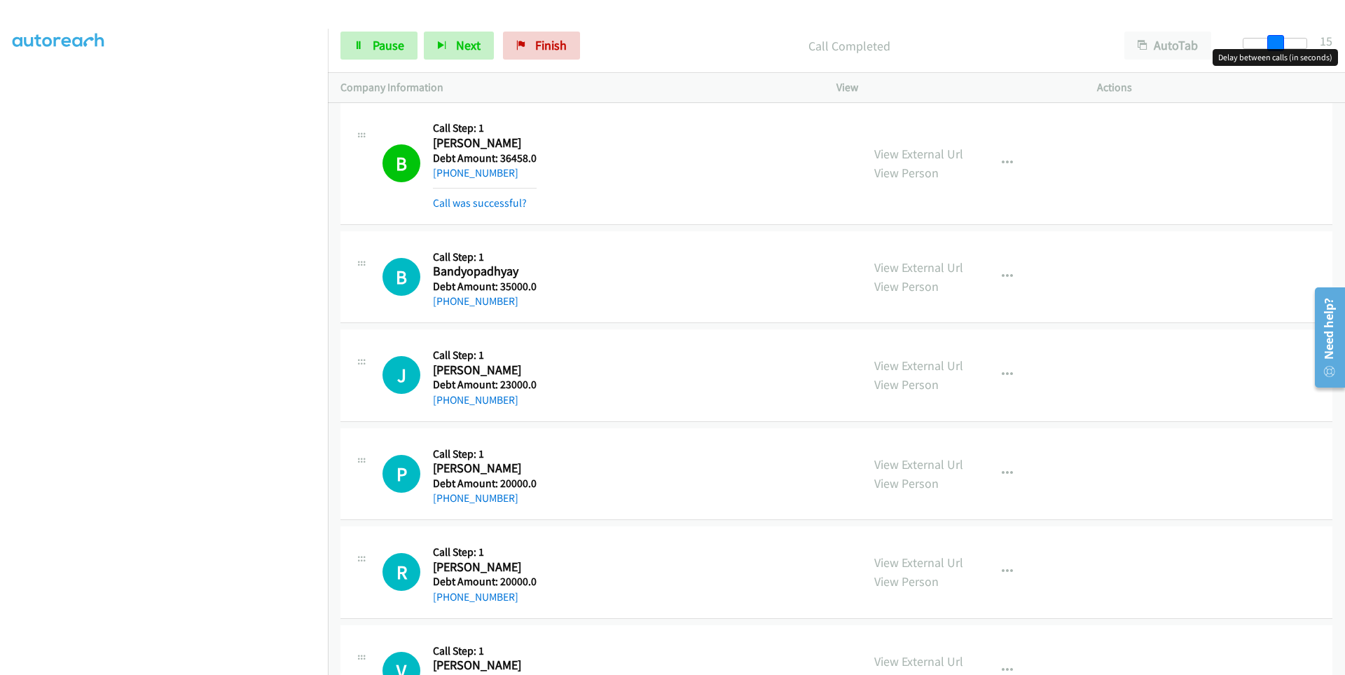
drag, startPoint x: 1267, startPoint y: 39, endPoint x: 1276, endPoint y: 39, distance: 9.1
click at [1276, 39] on span at bounding box center [1276, 43] width 17 height 17
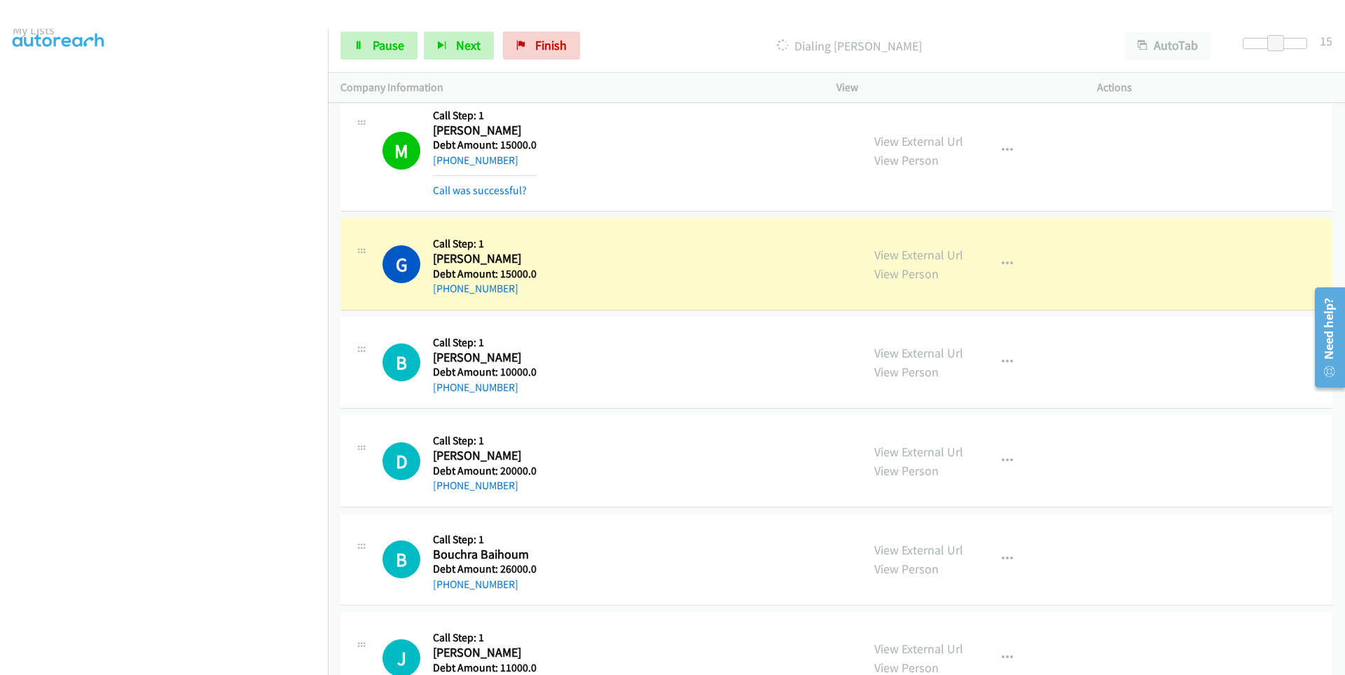
scroll to position [111, 0]
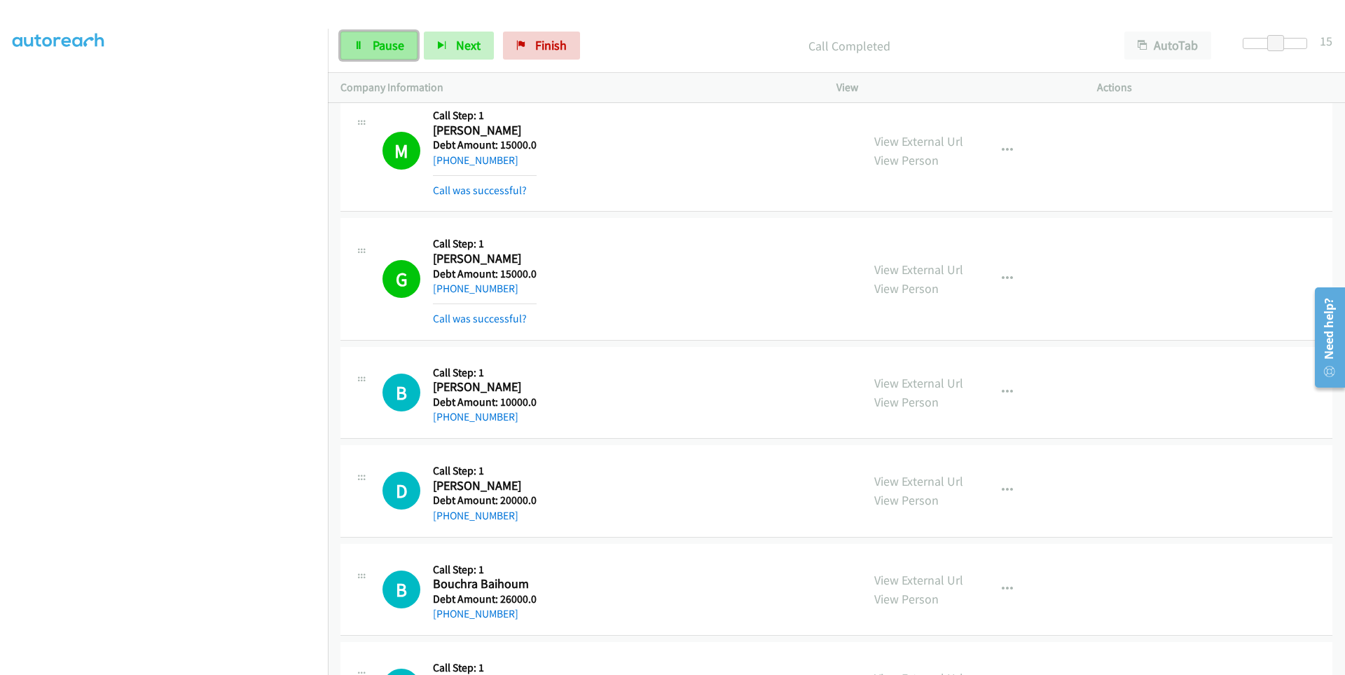
click at [367, 43] on link "Pause" at bounding box center [379, 46] width 77 height 28
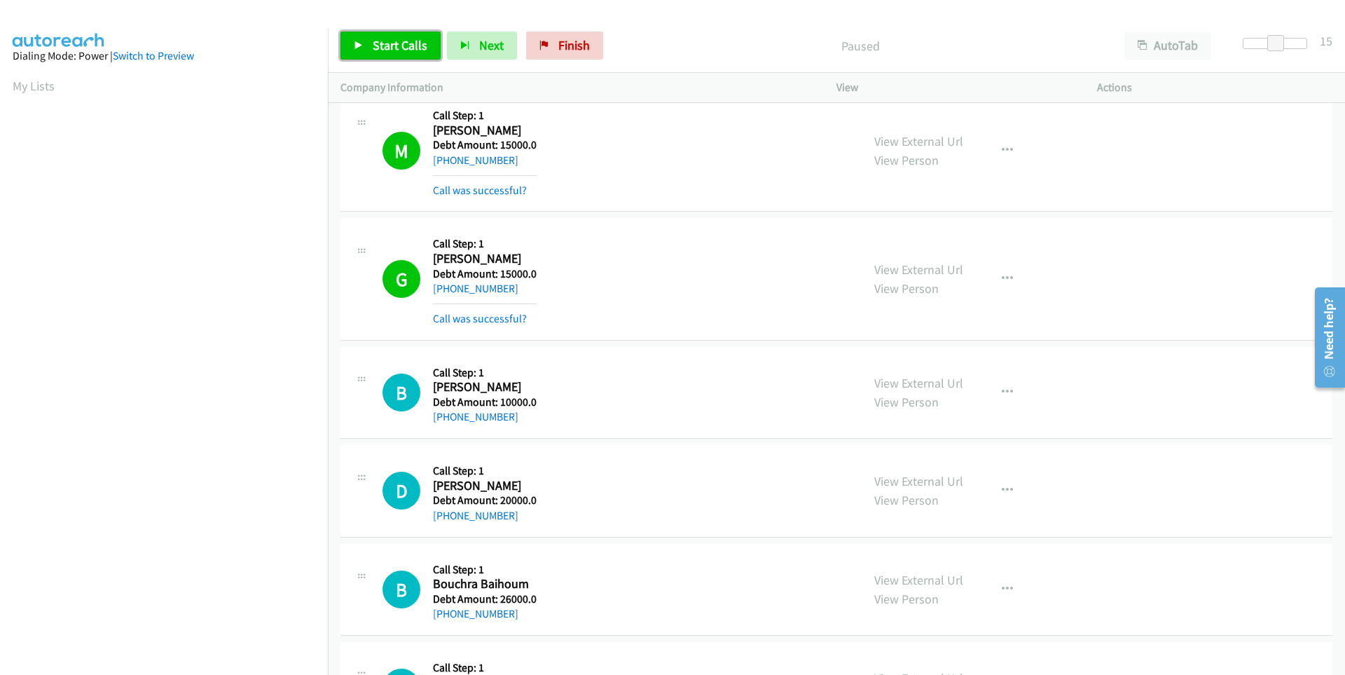
click at [357, 58] on link "Start Calls" at bounding box center [391, 46] width 100 height 28
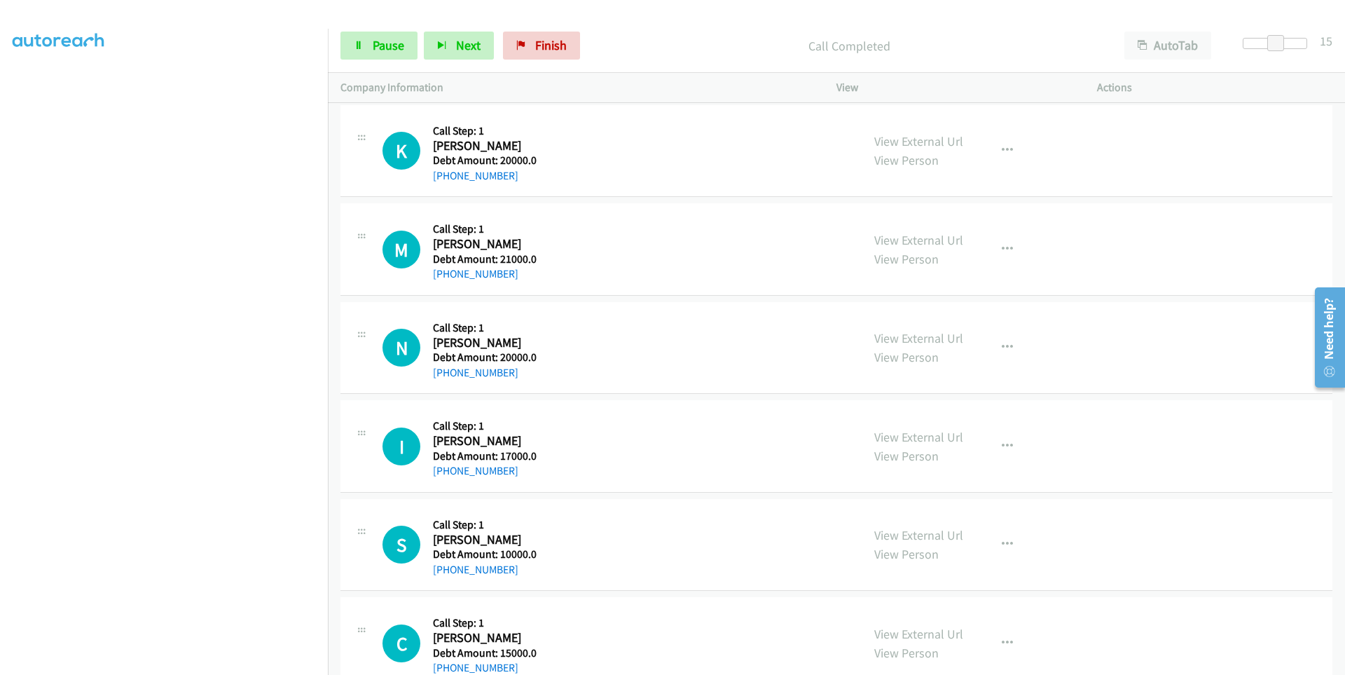
scroll to position [5255, 0]
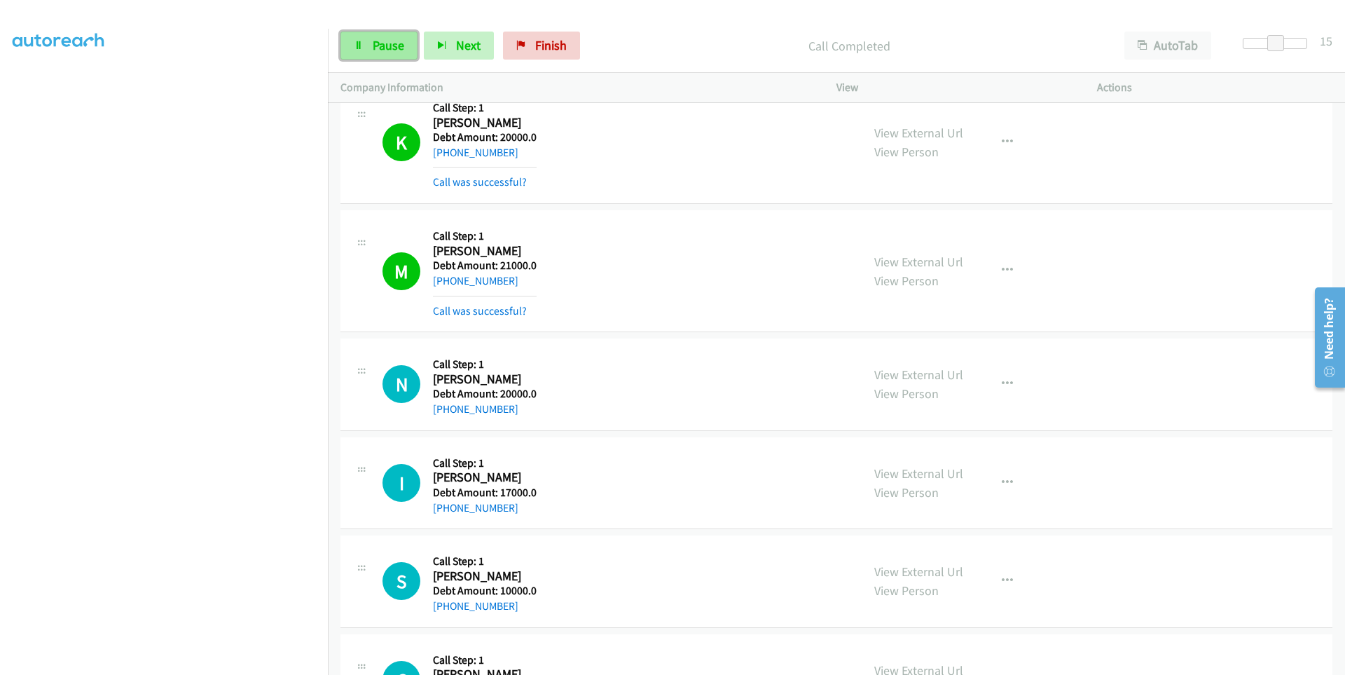
click at [353, 48] on link "Pause" at bounding box center [379, 46] width 77 height 28
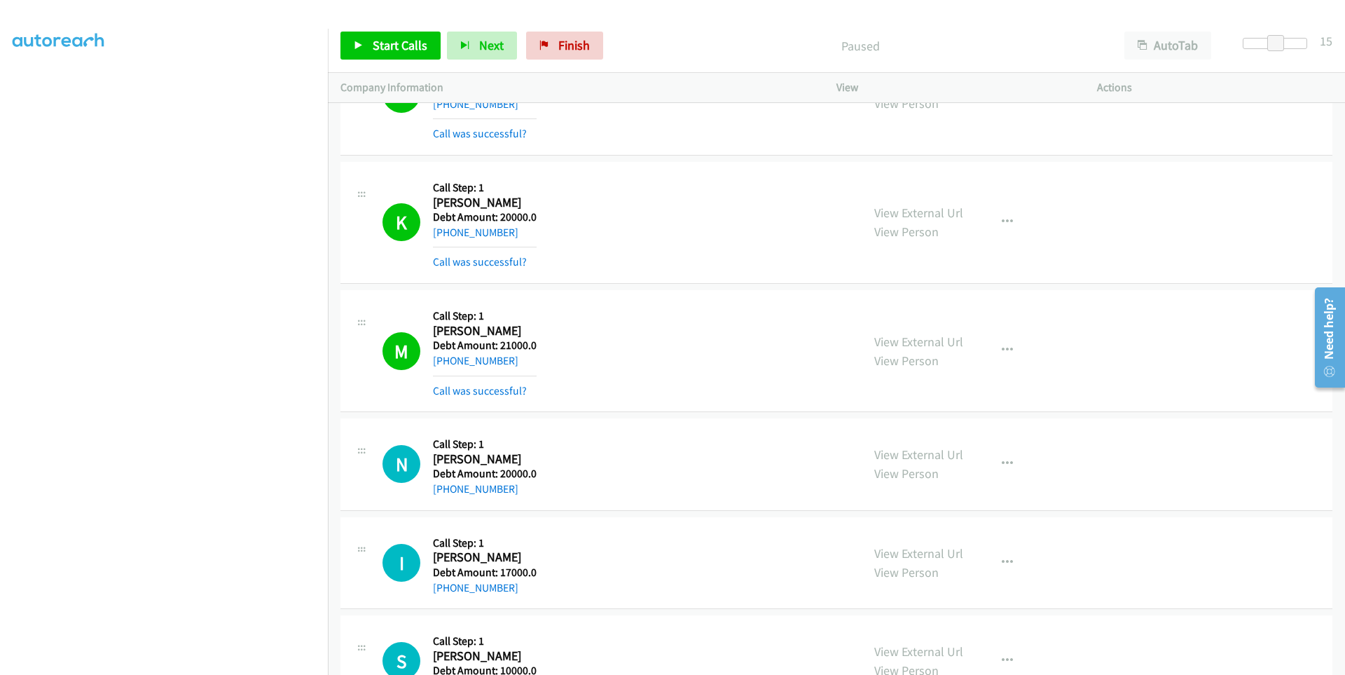
scroll to position [5185, 0]
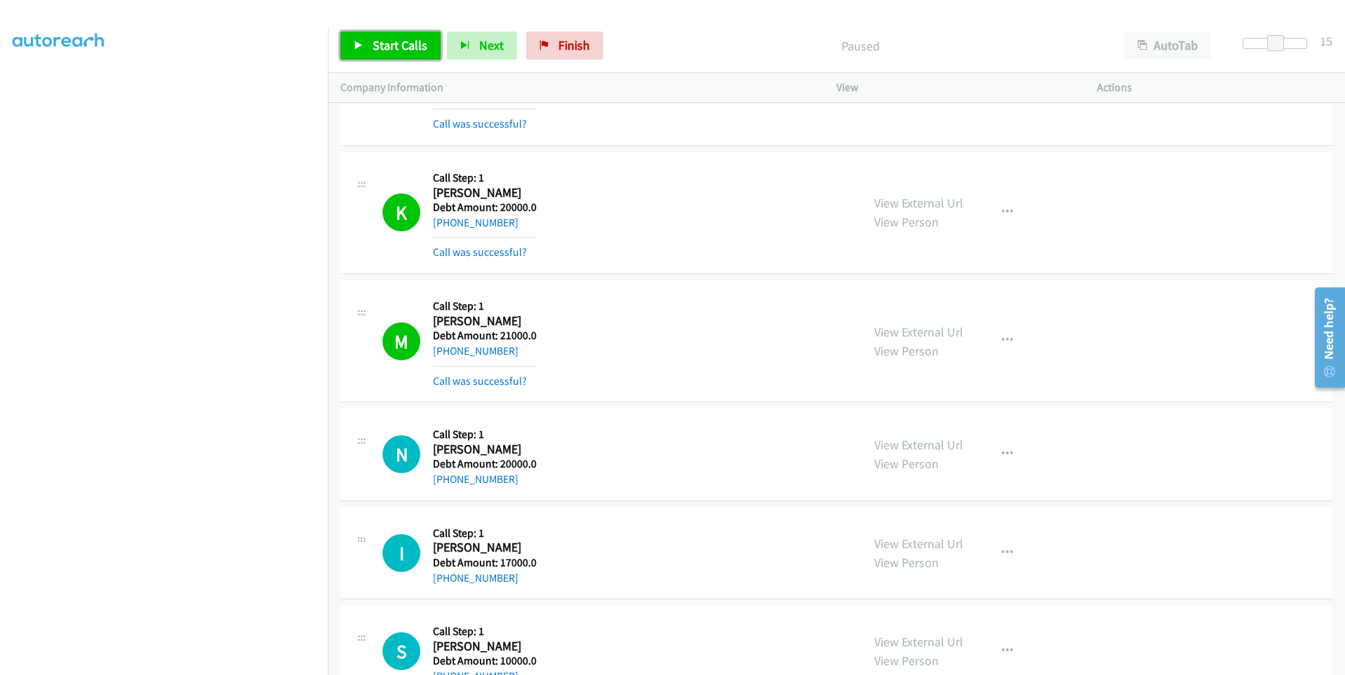
click at [388, 46] on span "Start Calls" at bounding box center [400, 45] width 55 height 16
click at [352, 47] on link "Pause" at bounding box center [379, 46] width 77 height 28
click at [357, 50] on link "Start Calls" at bounding box center [391, 46] width 100 height 28
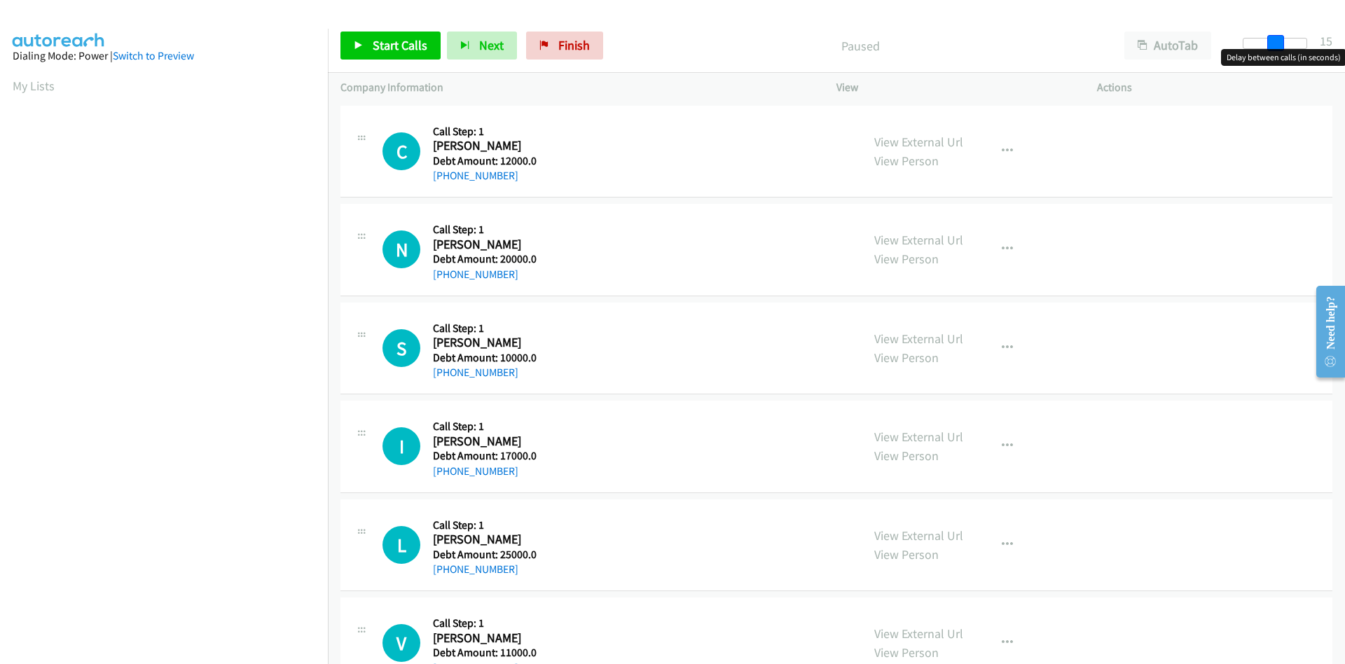
drag, startPoint x: 1247, startPoint y: 42, endPoint x: 1279, endPoint y: 43, distance: 31.5
click at [1279, 43] on span at bounding box center [1276, 43] width 17 height 17
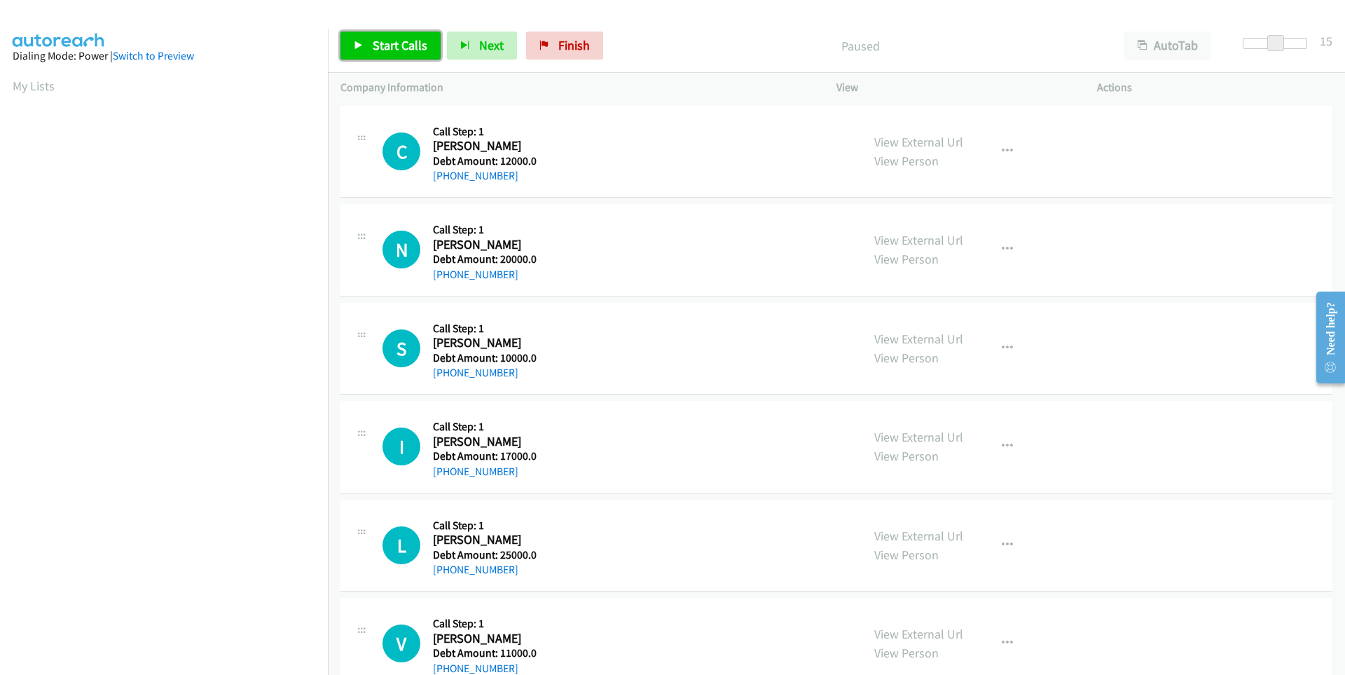
click at [380, 55] on link "Start Calls" at bounding box center [391, 46] width 100 height 28
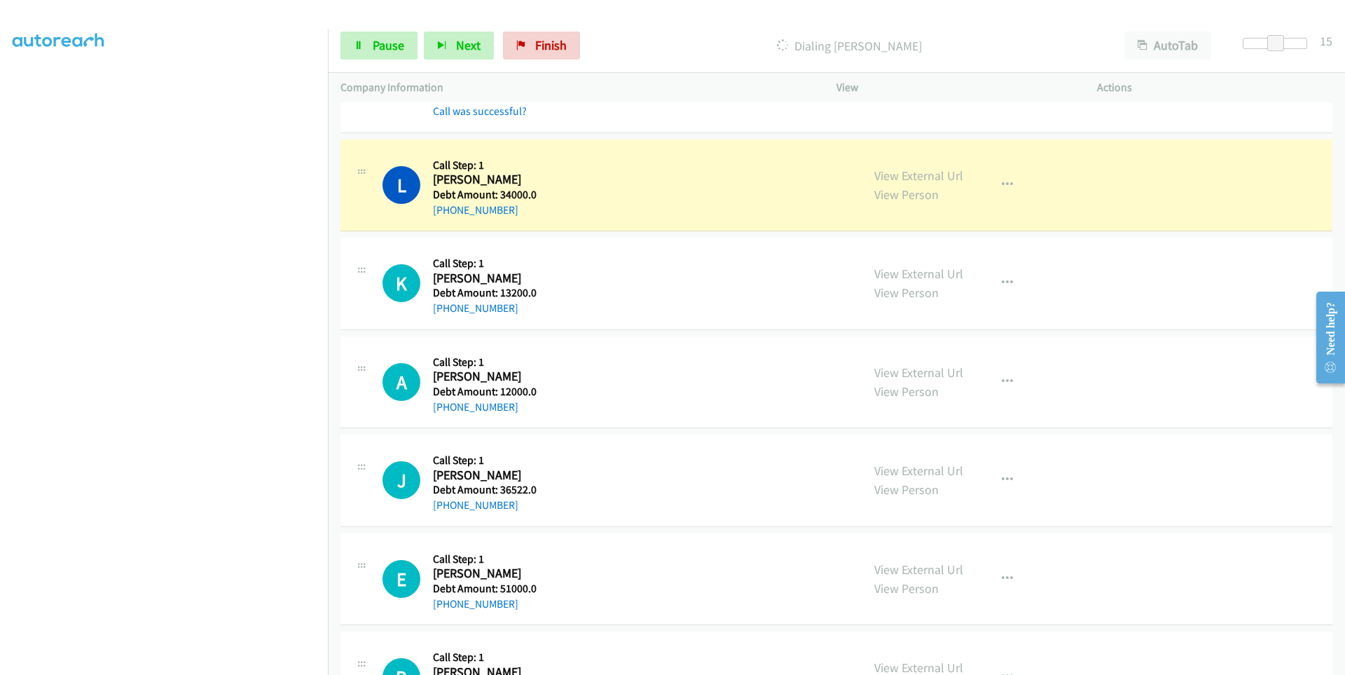
scroll to position [82, 0]
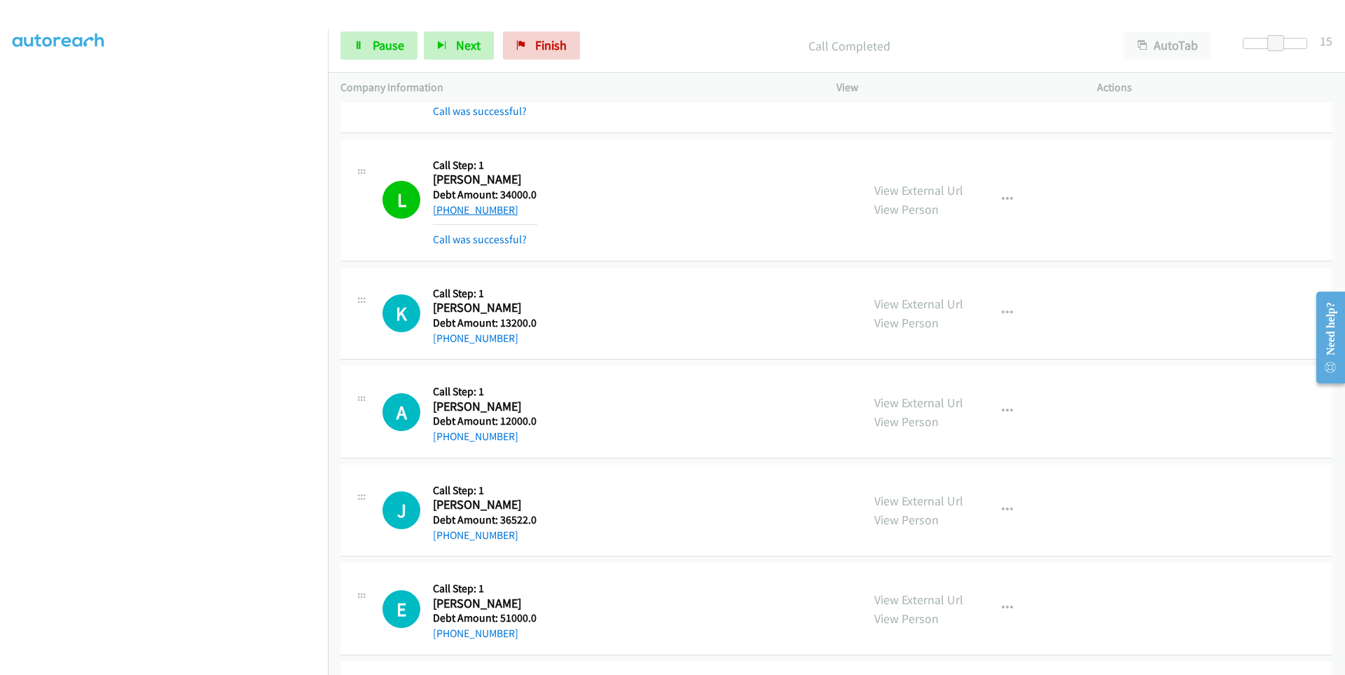
drag, startPoint x: 520, startPoint y: 206, endPoint x: 450, endPoint y: 214, distance: 70.6
click at [444, 217] on div "[PHONE_NUMBER]" at bounding box center [485, 210] width 104 height 17
copy link "[PHONE_NUMBER]"
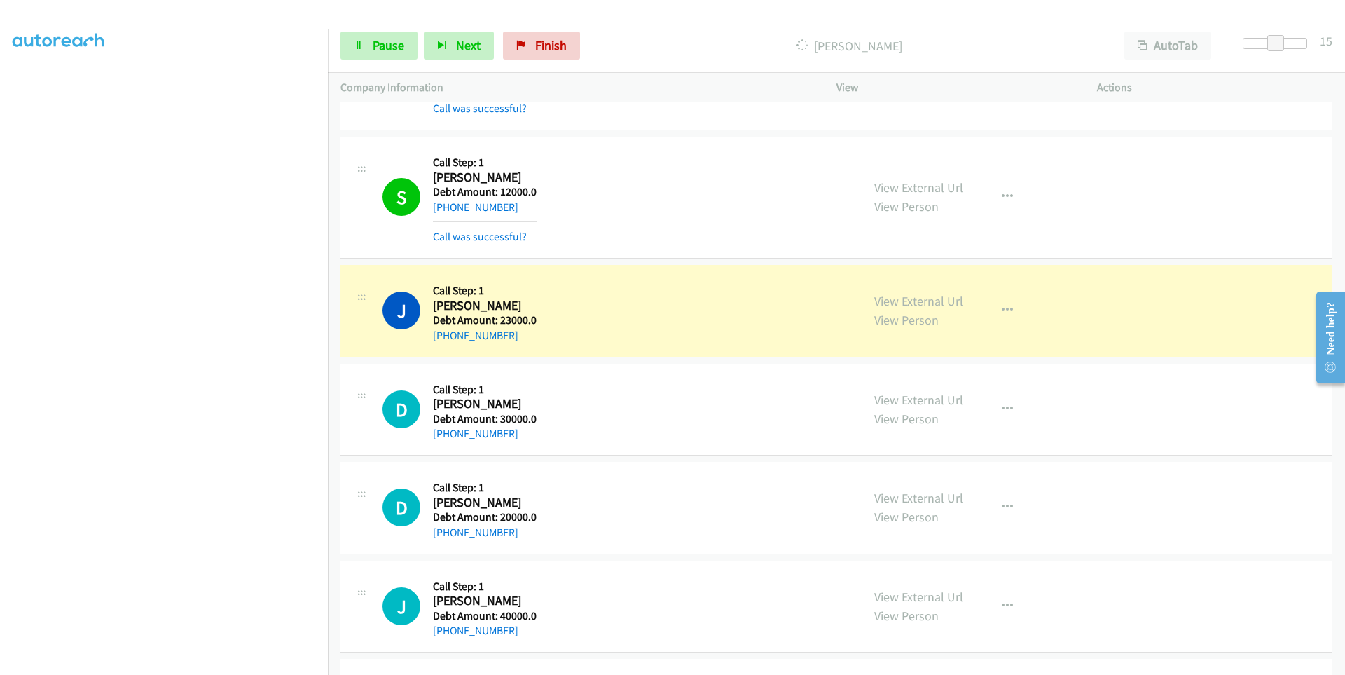
scroll to position [111, 0]
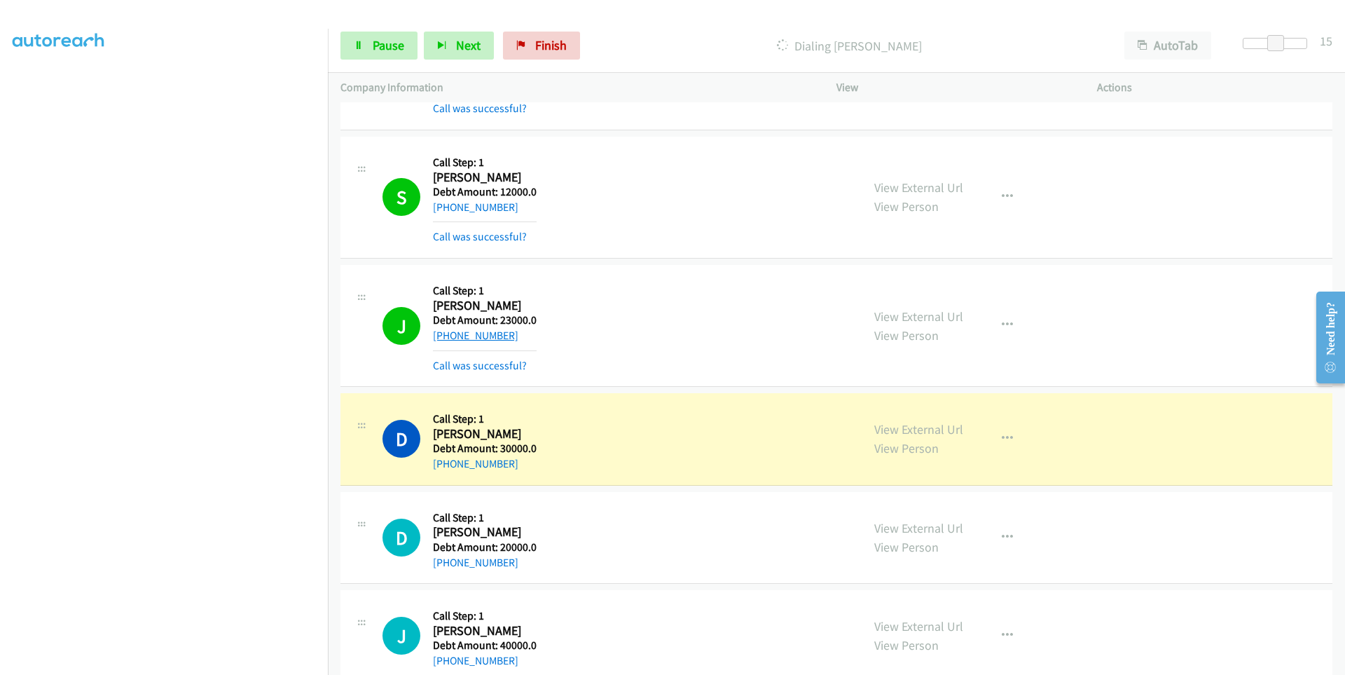
drag, startPoint x: 518, startPoint y: 335, endPoint x: 446, endPoint y: 339, distance: 73.0
click at [446, 339] on div "[PHONE_NUMBER]" at bounding box center [485, 335] width 104 height 17
copy link "[PHONE_NUMBER]"
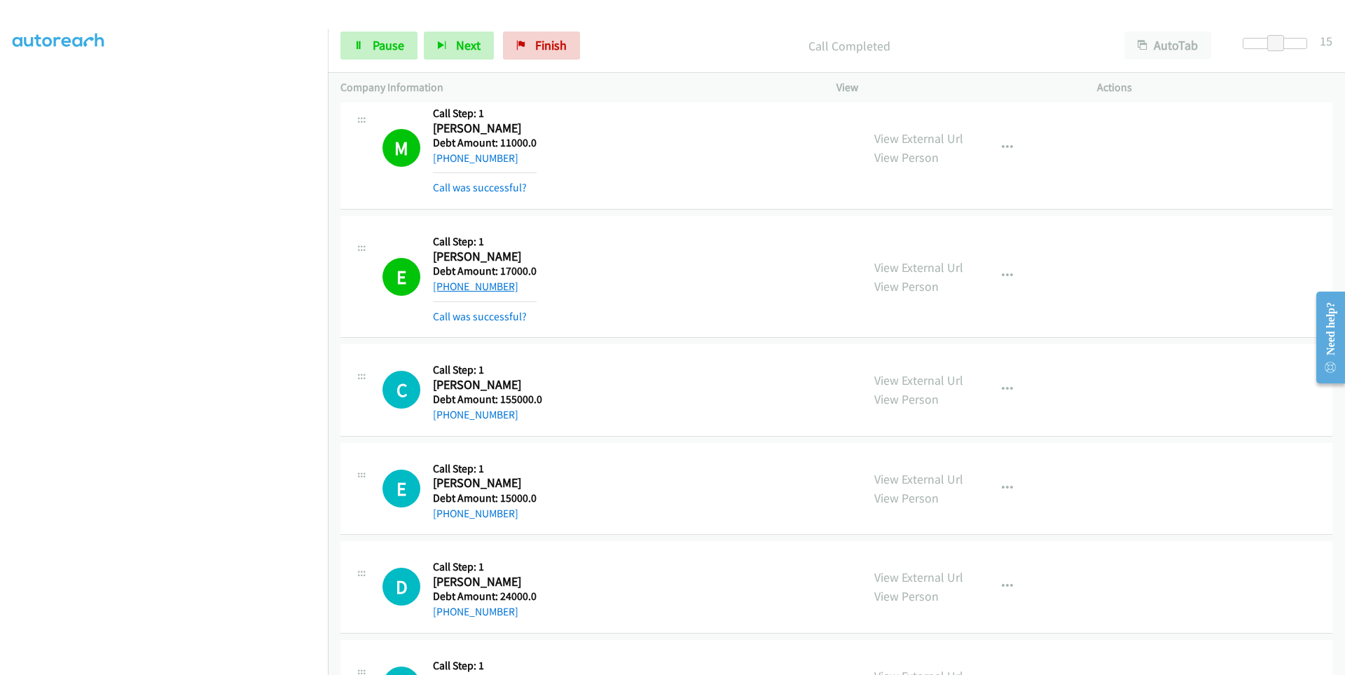
drag, startPoint x: 521, startPoint y: 290, endPoint x: 446, endPoint y: 287, distance: 75.0
click at [446, 287] on div "[PHONE_NUMBER]" at bounding box center [485, 286] width 104 height 17
copy link "[PHONE_NUMBER]"
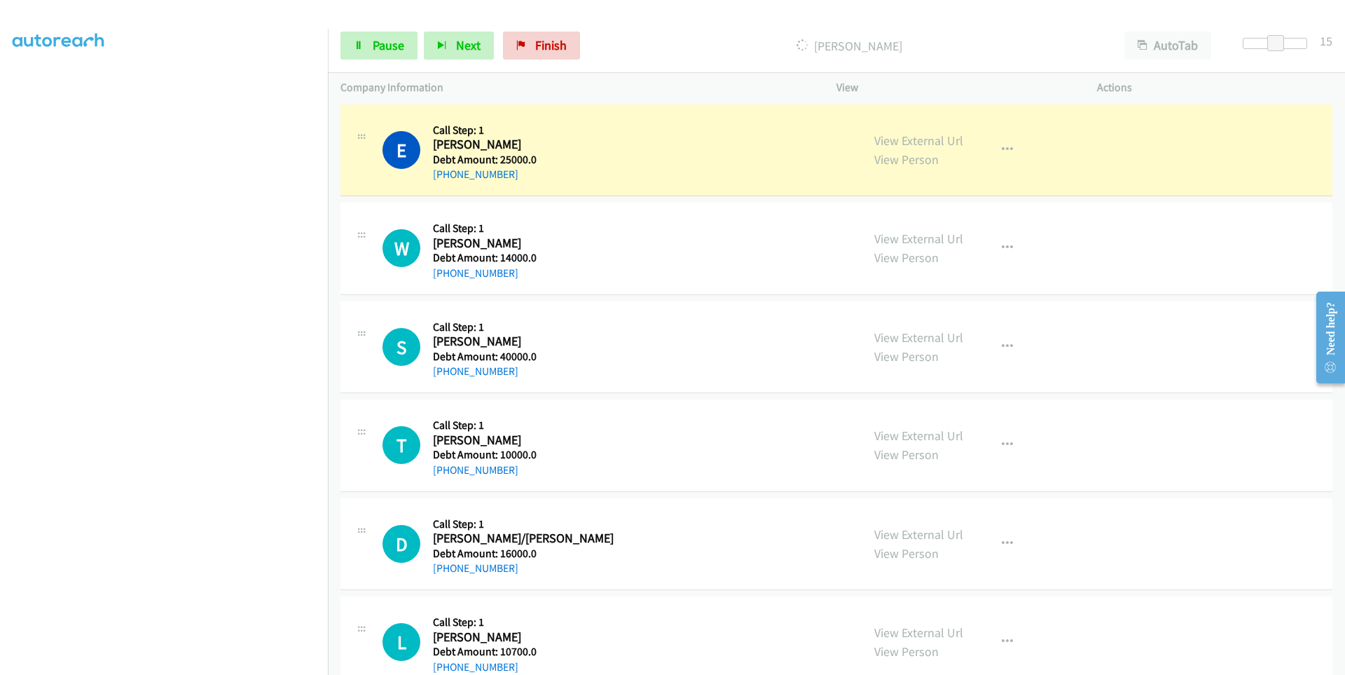
scroll to position [6166, 0]
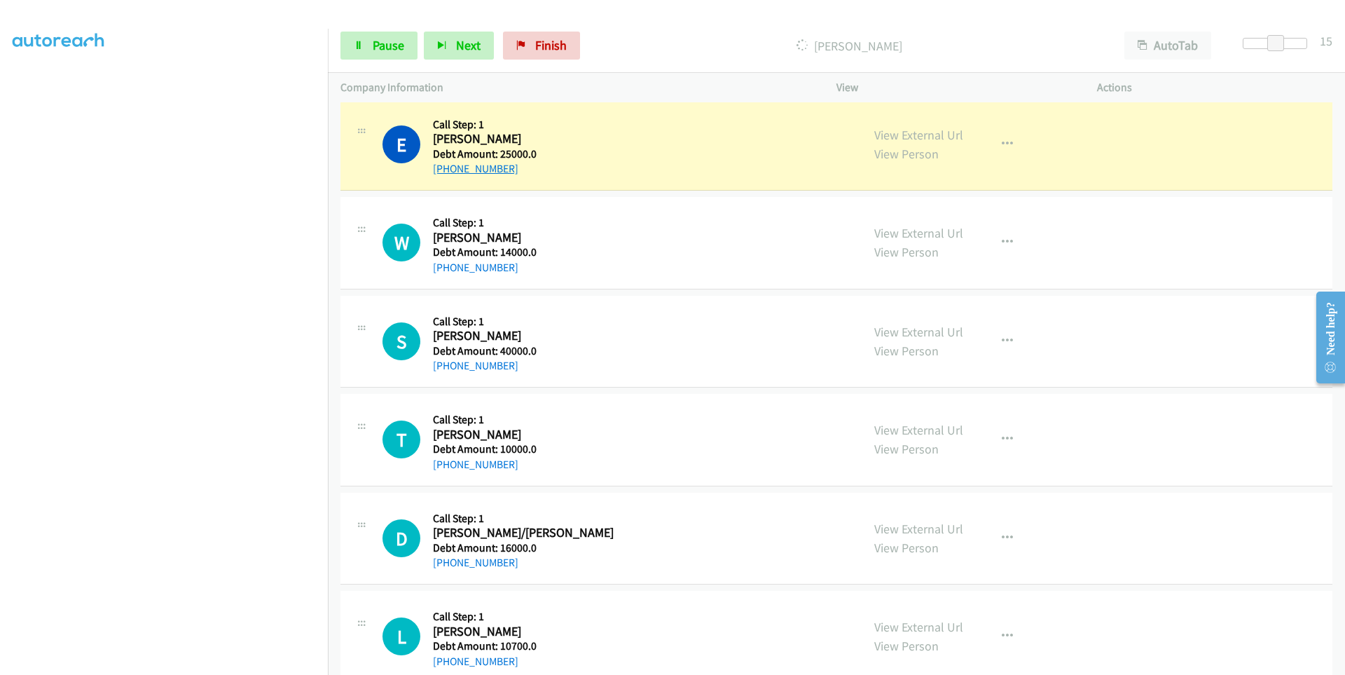
drag, startPoint x: 521, startPoint y: 172, endPoint x: 445, endPoint y: 173, distance: 76.4
click at [445, 173] on div "[PHONE_NUMBER]" at bounding box center [485, 168] width 104 height 17
copy link "[PHONE_NUMBER]"
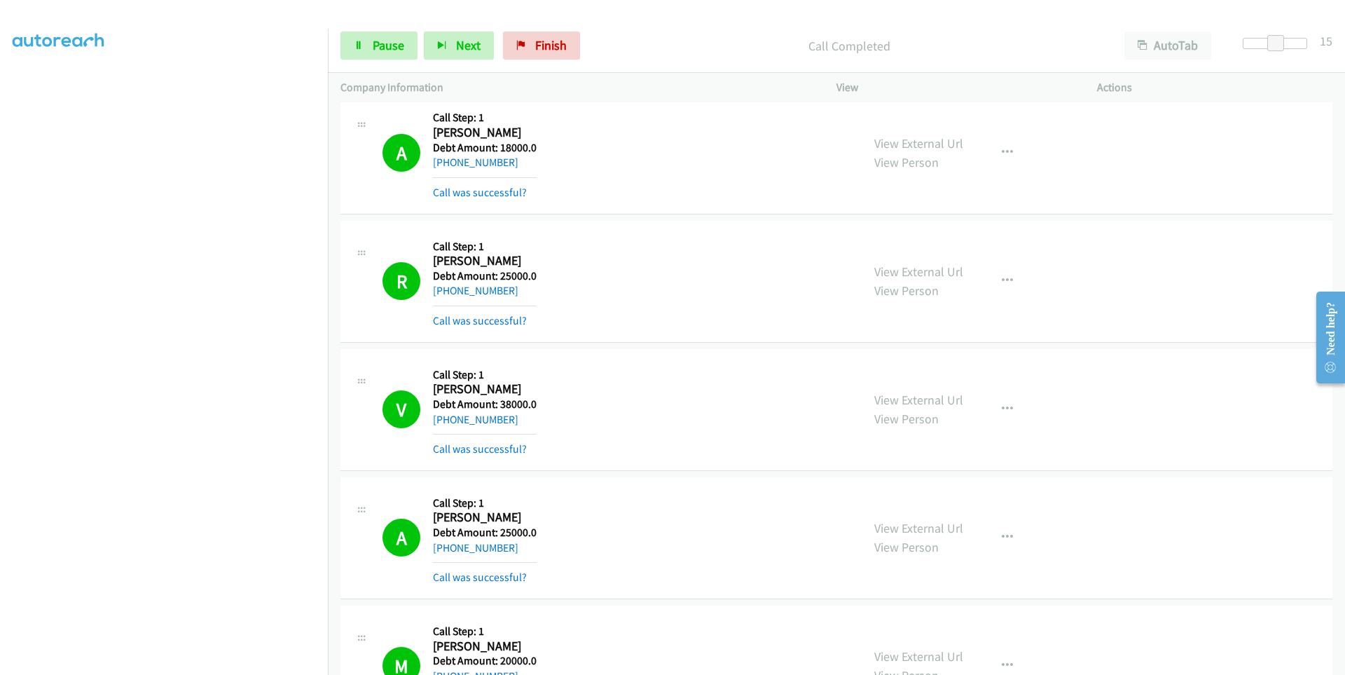
scroll to position [81, 0]
click at [362, 53] on link "Pause" at bounding box center [379, 46] width 77 height 28
click at [361, 53] on link "Start Calls" at bounding box center [391, 46] width 100 height 28
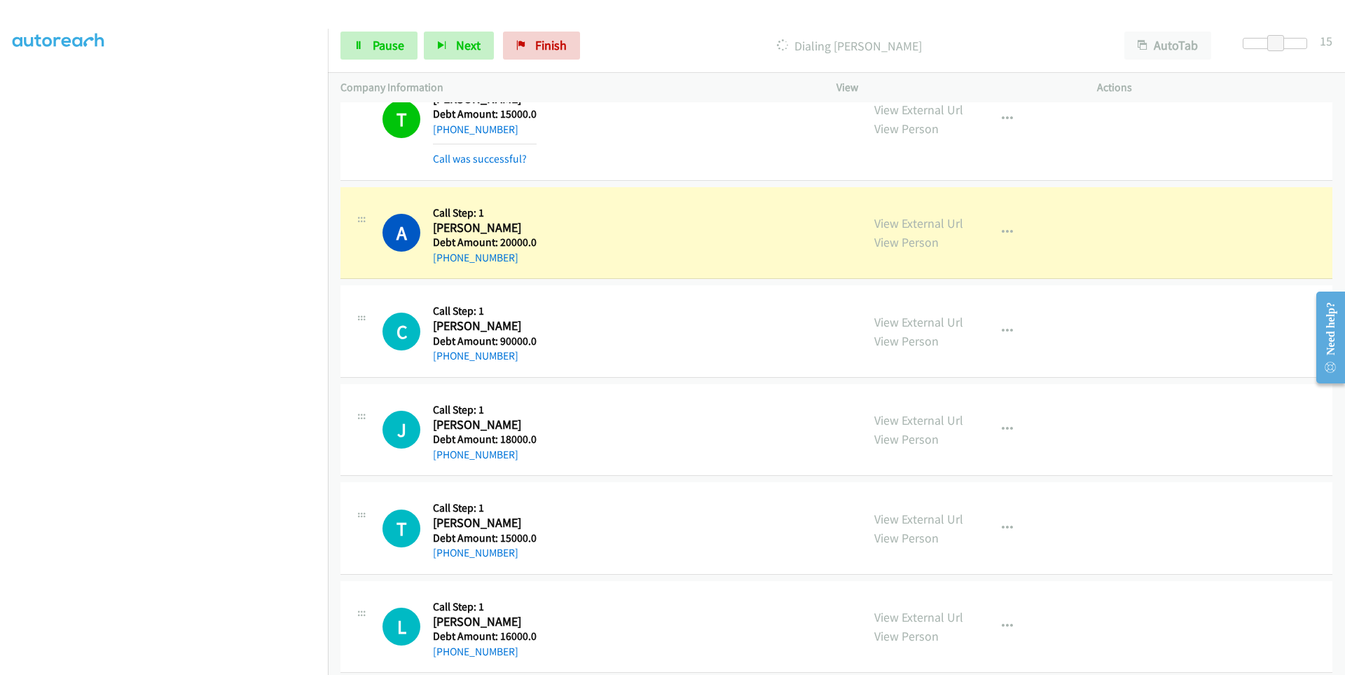
scroll to position [90, 0]
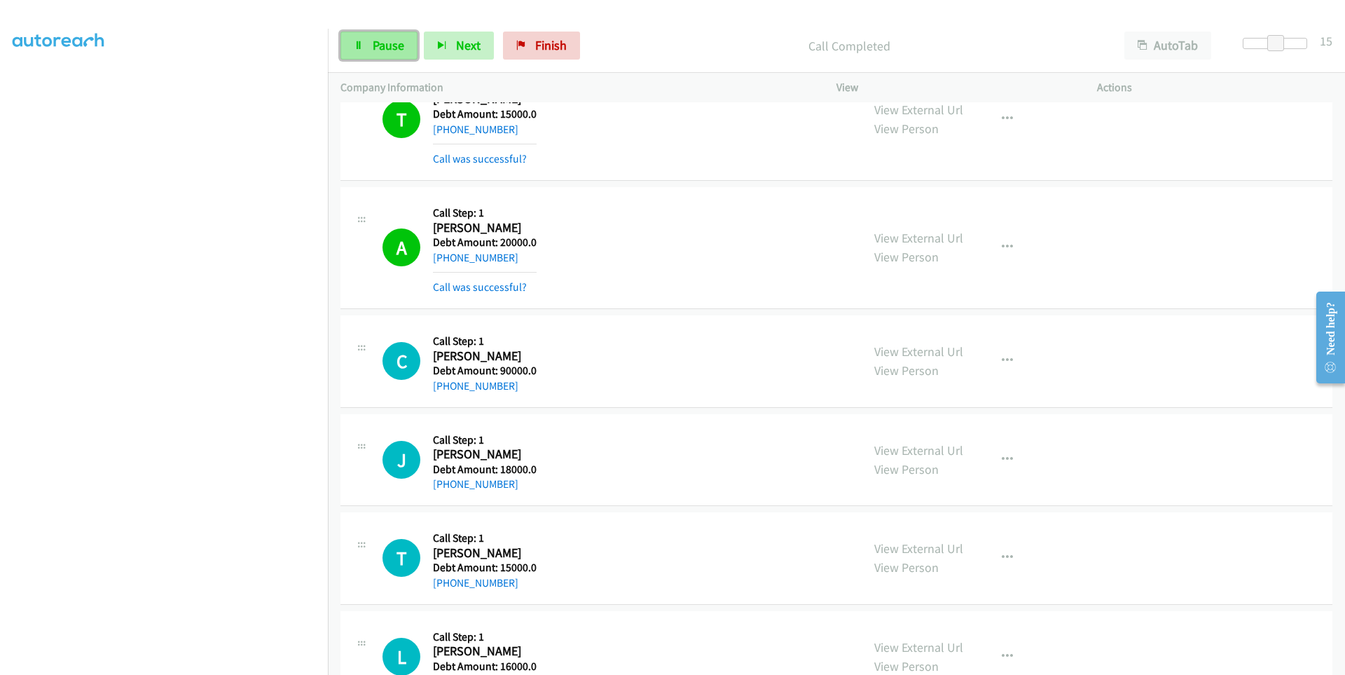
click at [380, 54] on link "Pause" at bounding box center [379, 46] width 77 height 28
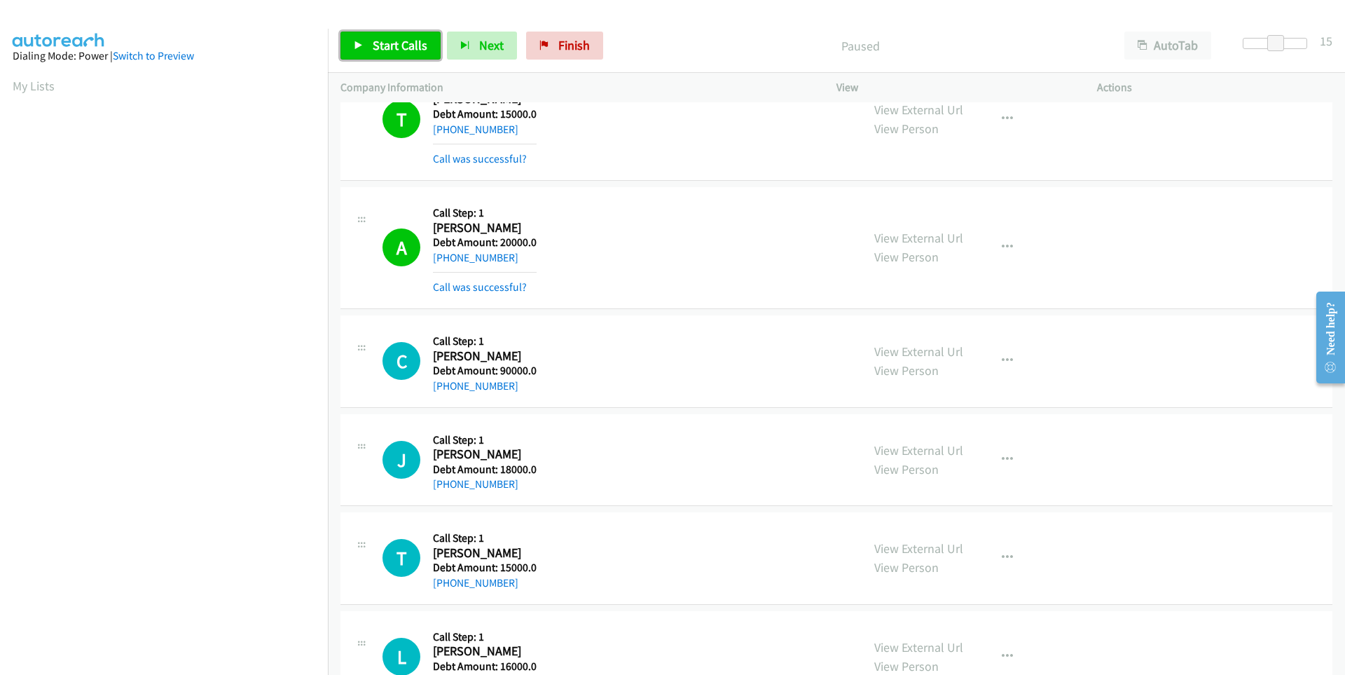
click at [357, 43] on icon at bounding box center [359, 46] width 10 height 10
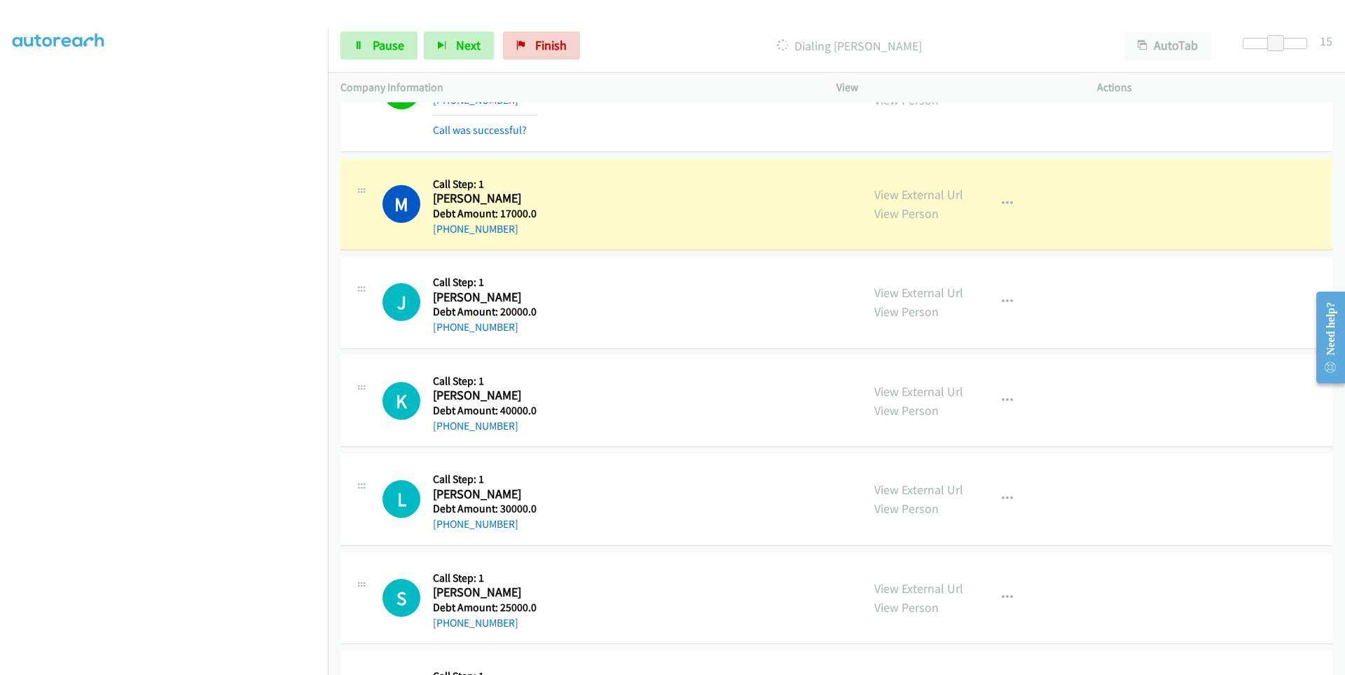
scroll to position [15703, 0]
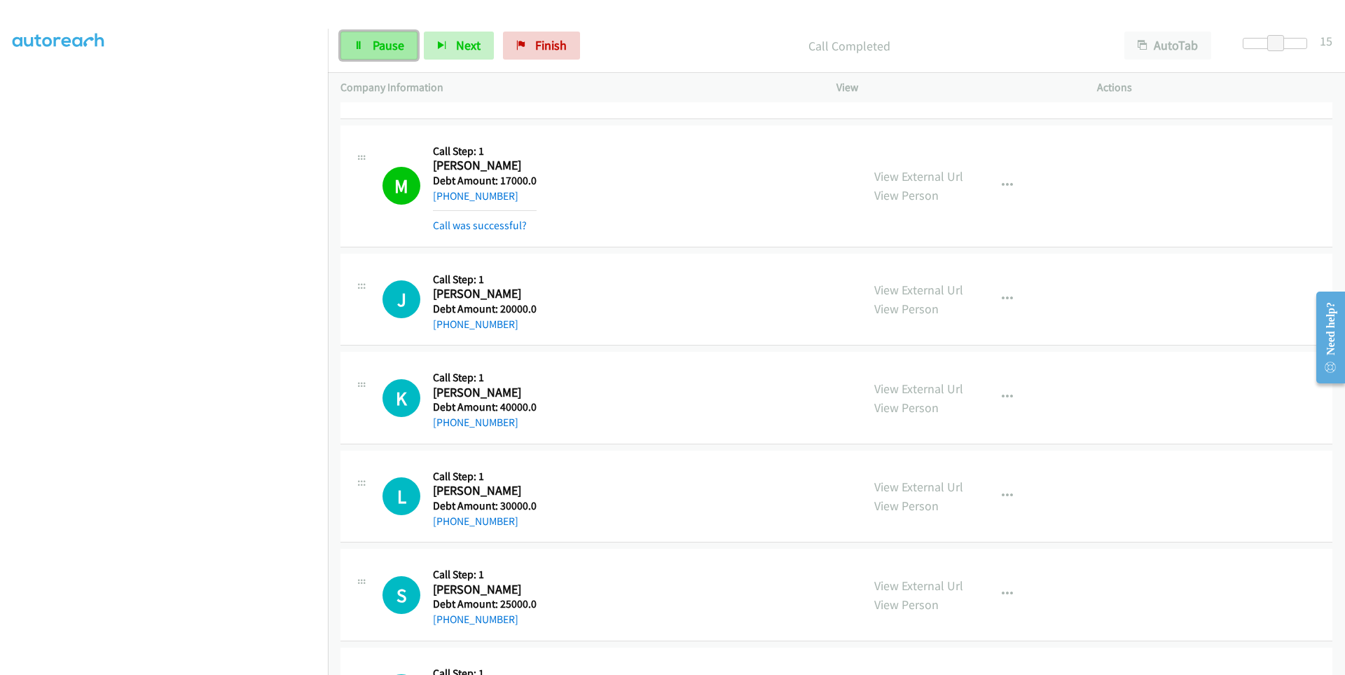
click at [390, 49] on span "Pause" at bounding box center [389, 45] width 32 height 16
